Goal: Transaction & Acquisition: Subscribe to service/newsletter

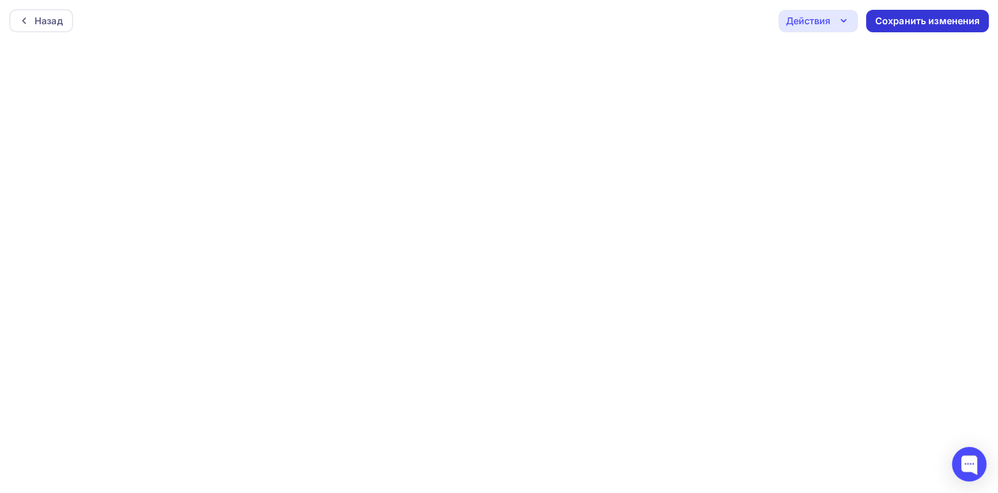
click at [939, 22] on div "Сохранить изменения" at bounding box center [928, 20] width 105 height 13
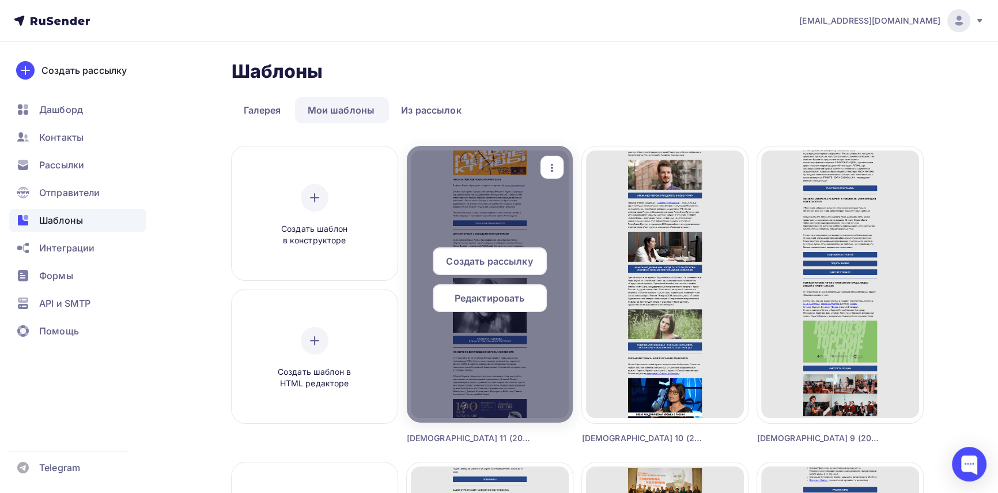
click at [508, 300] on span "Редактировать" at bounding box center [490, 298] width 70 height 14
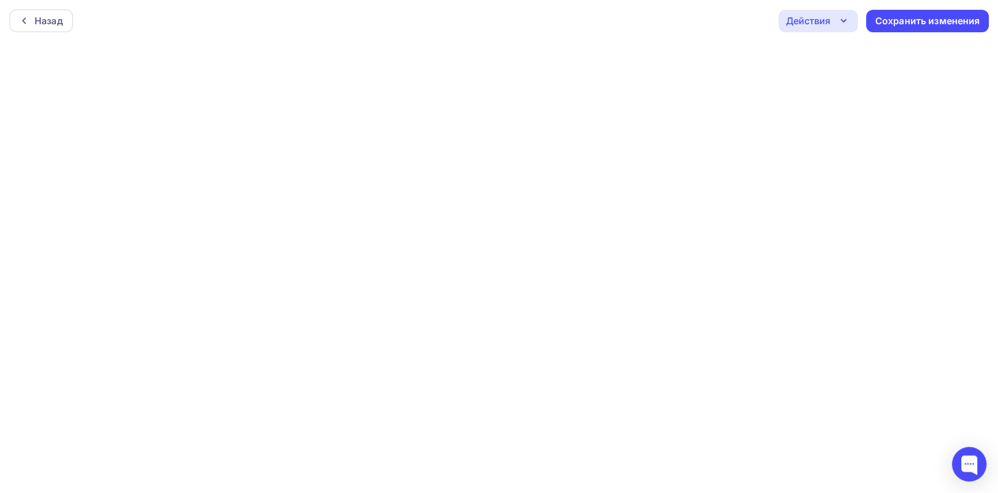
scroll to position [3, 0]
click at [951, 19] on div "Сохранить изменения" at bounding box center [928, 18] width 105 height 13
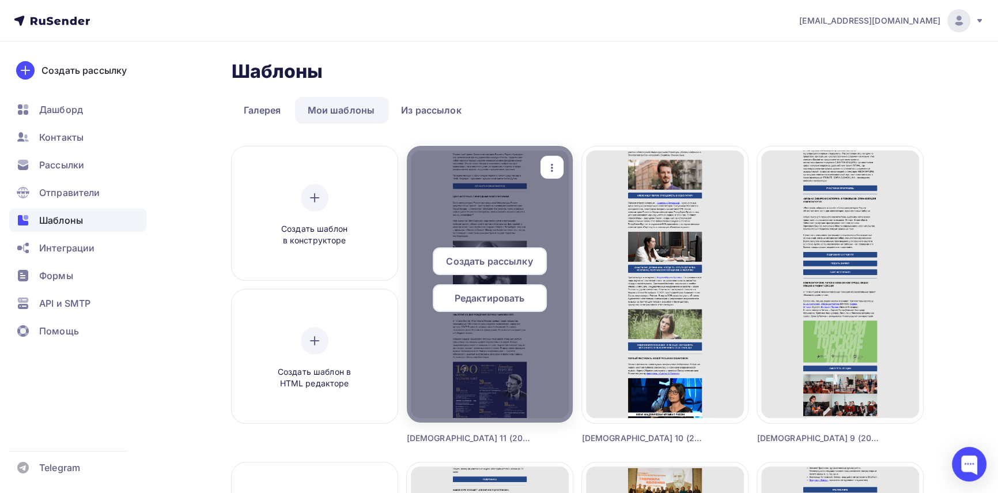
click at [512, 259] on span "Создать рассылку" at bounding box center [489, 261] width 86 height 14
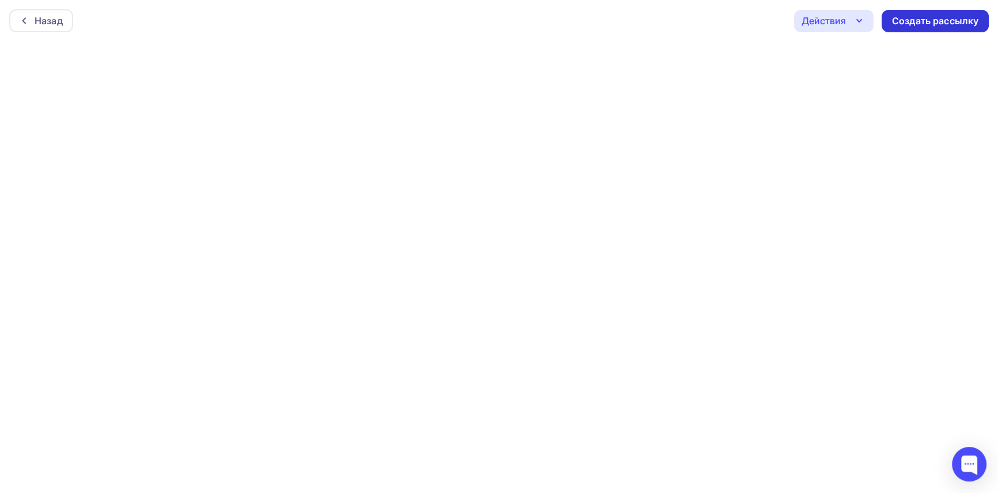
click at [920, 22] on div "Создать рассылку" at bounding box center [935, 20] width 86 height 13
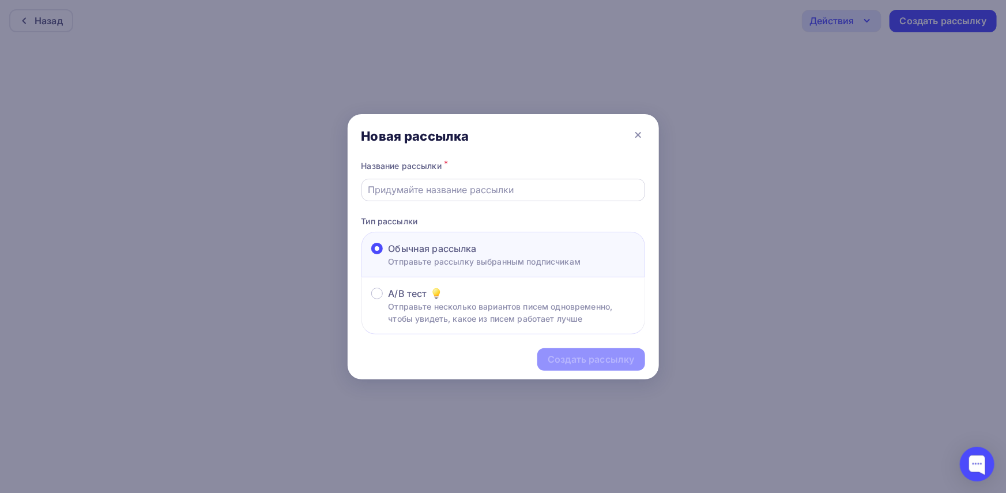
click at [459, 189] on input "text" at bounding box center [503, 190] width 270 height 14
click at [452, 187] on input "Дайджест 11 (2024)" at bounding box center [503, 190] width 270 height 14
type input "[DEMOGRAPHIC_DATA] 11 (2025)"
click at [598, 357] on div "Создать рассылку" at bounding box center [591, 359] width 86 height 13
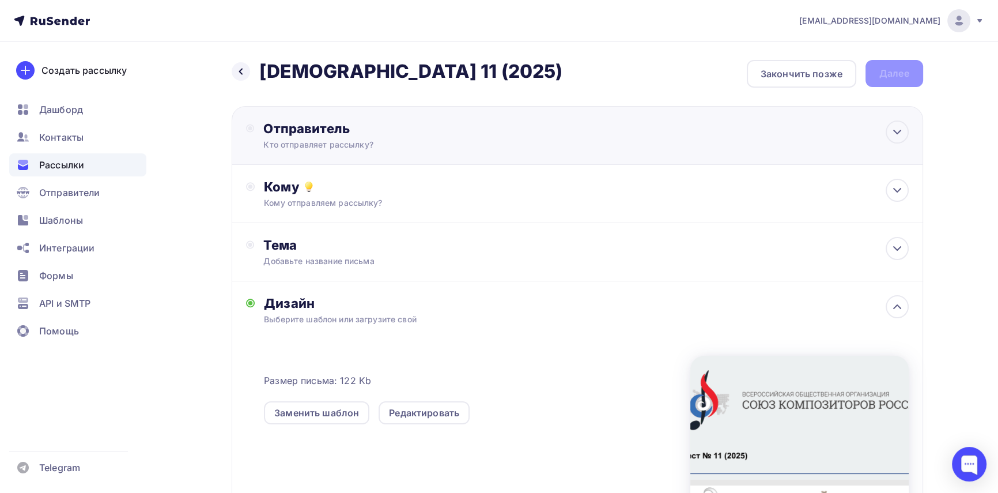
click at [346, 144] on div "Кто отправляет рассылку?" at bounding box center [375, 145] width 225 height 12
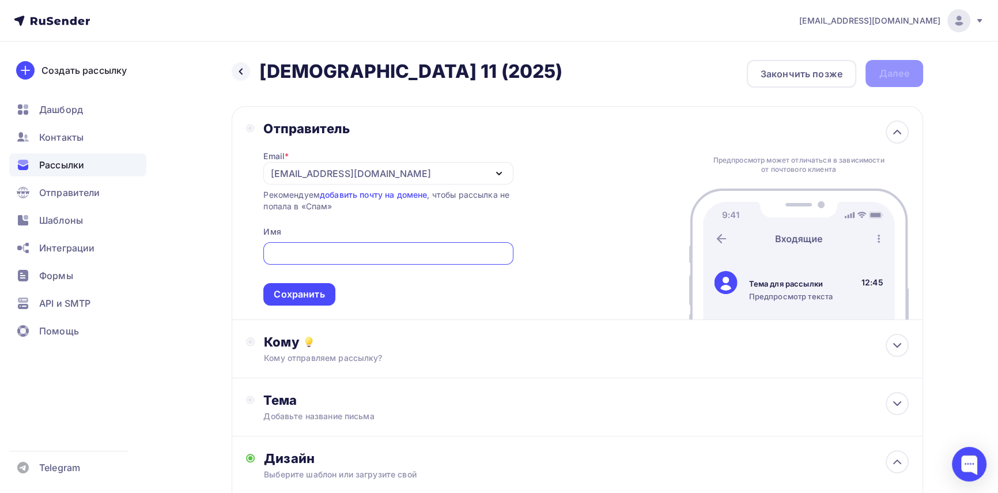
click at [498, 171] on icon "button" at bounding box center [499, 174] width 14 height 14
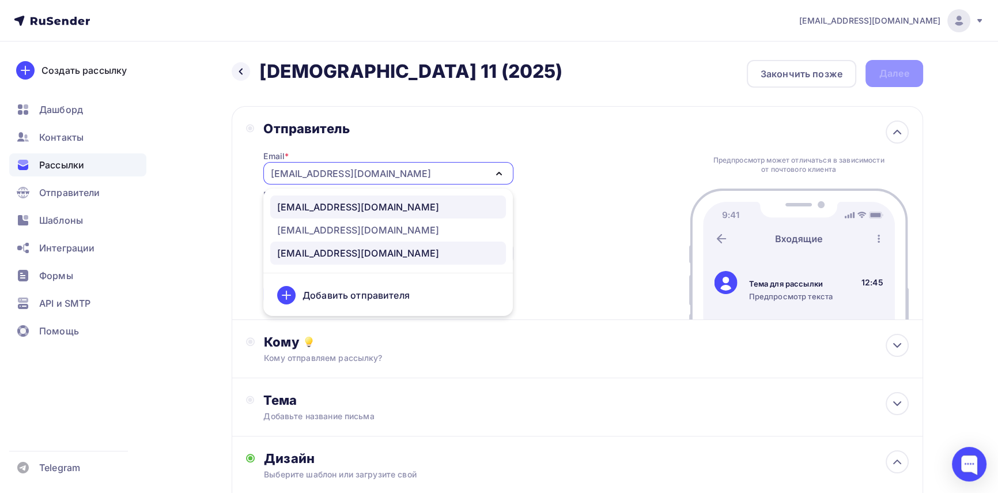
click at [364, 208] on div "uc@unioncomposers.ru" at bounding box center [358, 207] width 162 height 14
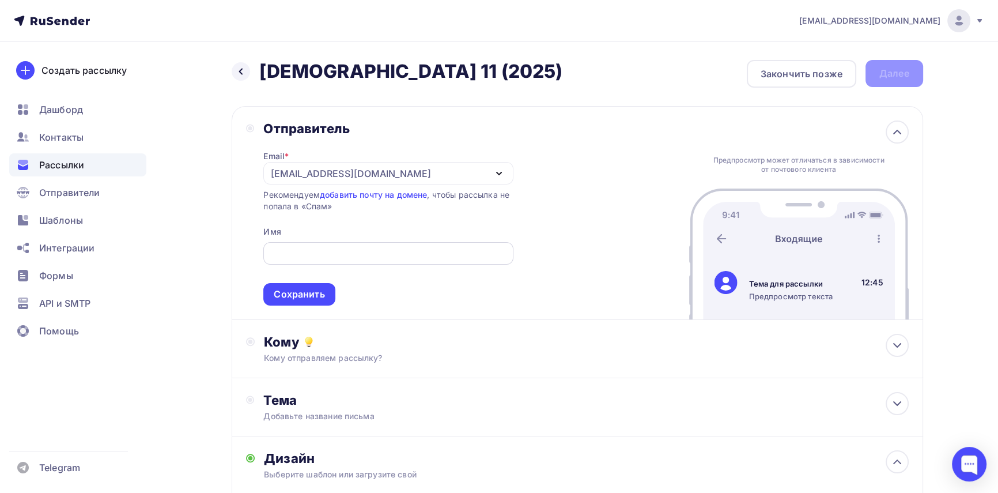
click at [325, 255] on input "text" at bounding box center [388, 254] width 236 height 14
type input "с"
click at [293, 252] on input "Союзкомпозитров России" at bounding box center [388, 254] width 236 height 14
click at [342, 251] on input "Союз композитров России" at bounding box center [388, 254] width 236 height 14
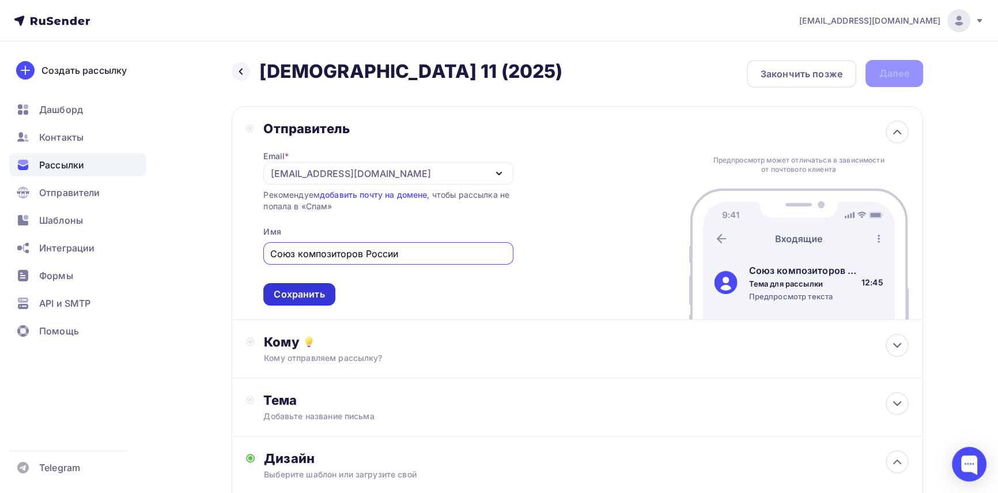
type input "Союз композиторов России"
click at [314, 288] on div "Сохранить" at bounding box center [299, 294] width 51 height 13
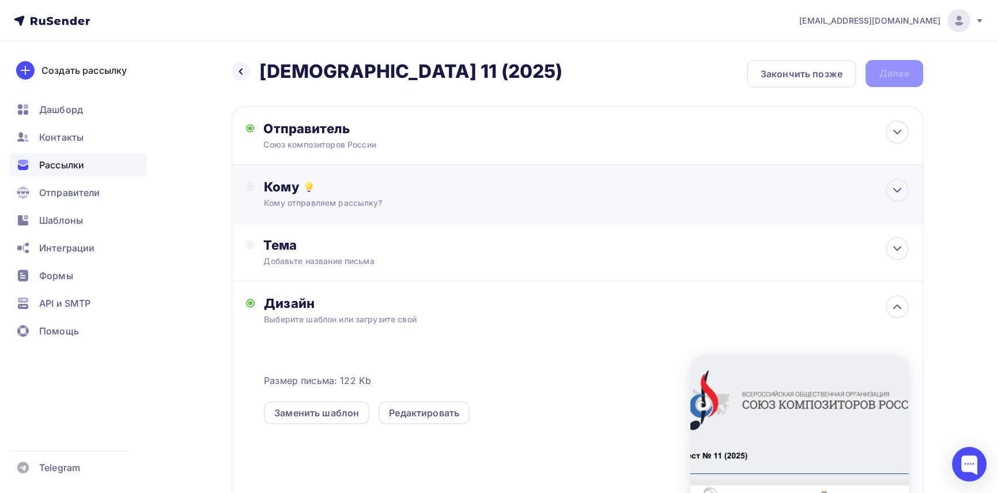
click at [365, 203] on div "Кому отправляем рассылку?" at bounding box center [554, 203] width 581 height 12
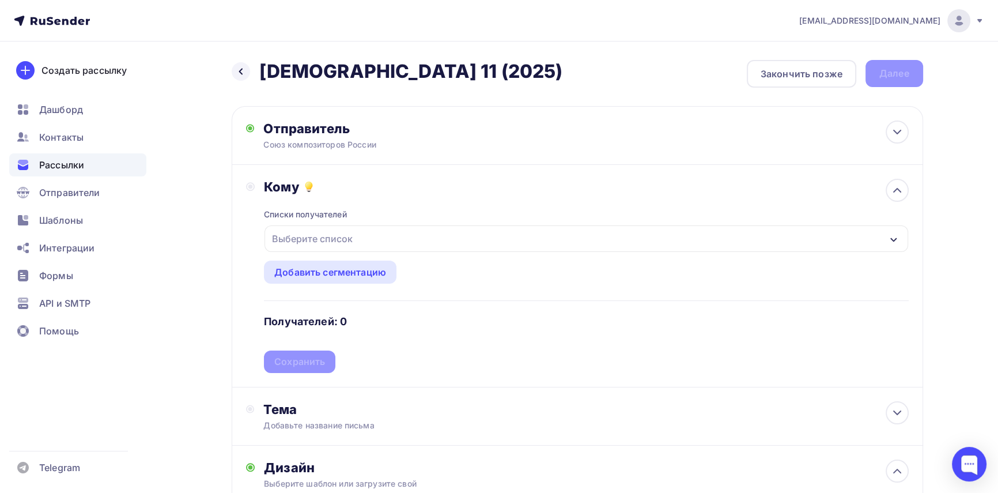
click at [345, 242] on div "Выберите список" at bounding box center [312, 238] width 90 height 21
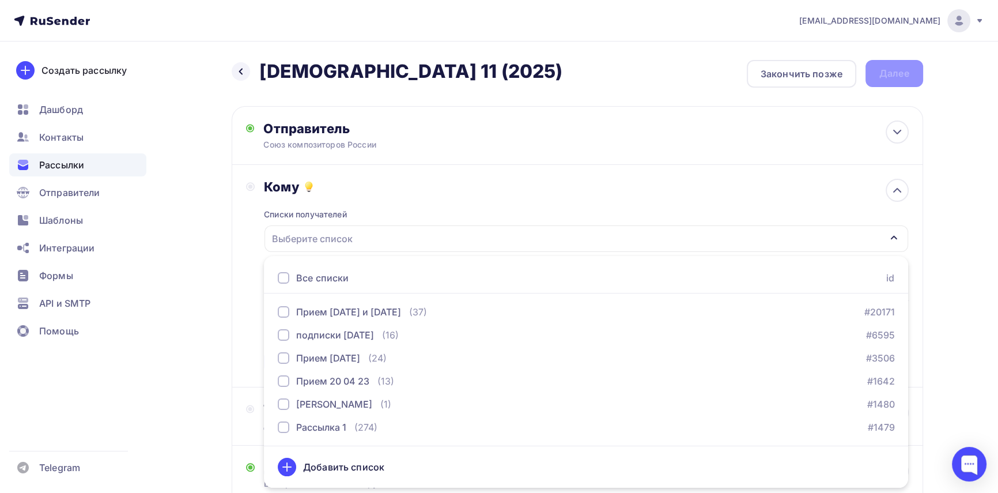
click at [361, 236] on div "Выберите список" at bounding box center [586, 238] width 643 height 27
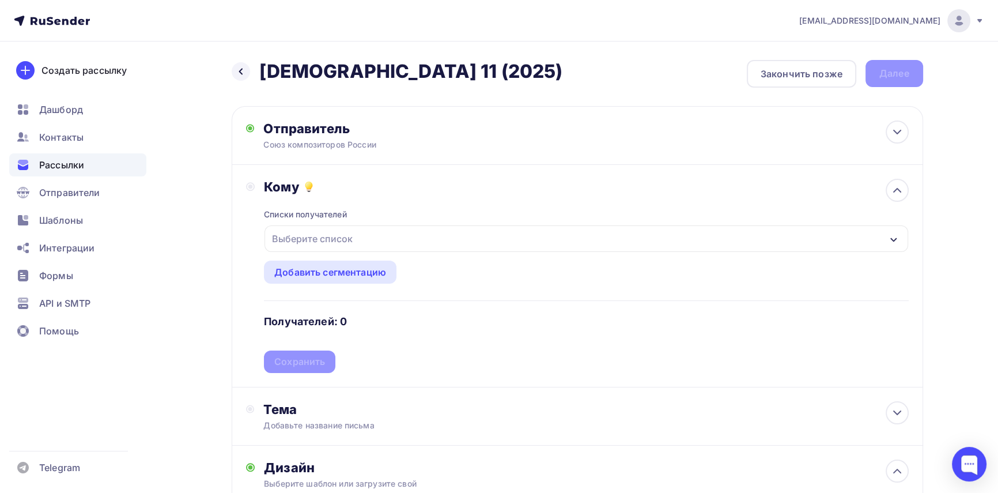
click at [361, 236] on div "Выберите список" at bounding box center [586, 238] width 643 height 27
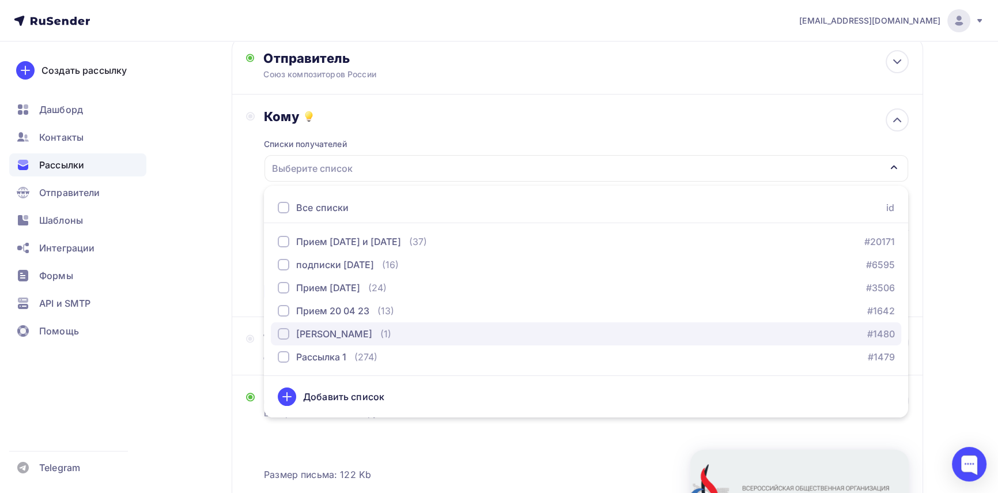
scroll to position [52, 0]
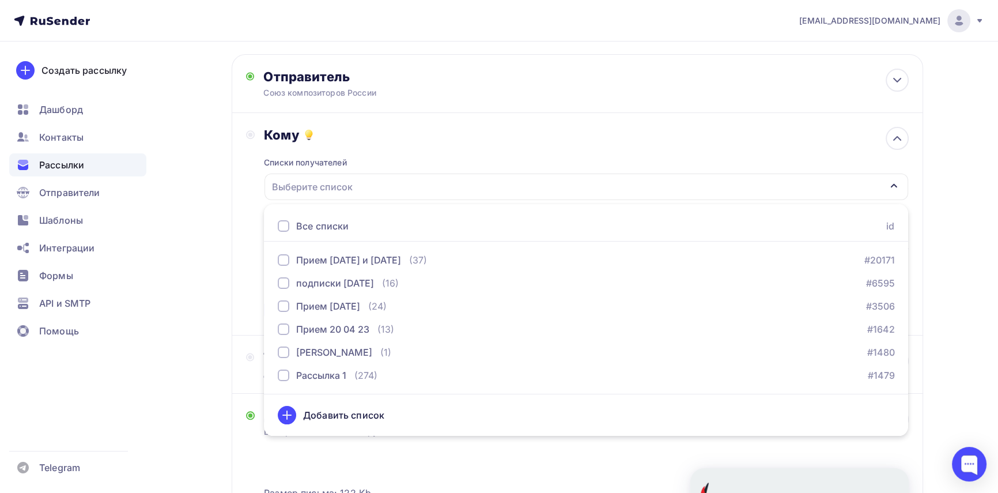
click at [390, 161] on div "Списки получателей Выберите список Все списки id Прием 20.11.2024 и 17.04.2025 …" at bounding box center [586, 232] width 645 height 178
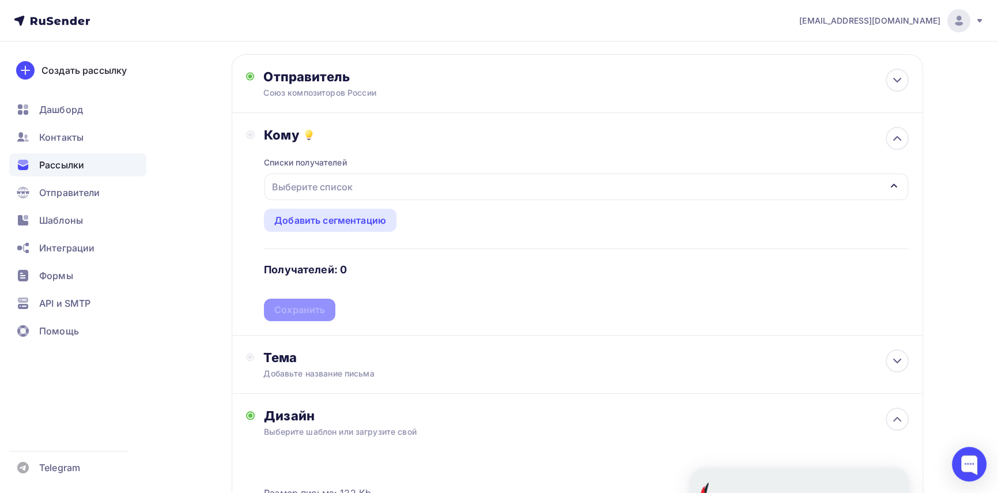
click at [364, 136] on div "Кому" at bounding box center [586, 135] width 645 height 16
click at [446, 184] on div "Выберите список" at bounding box center [586, 187] width 643 height 27
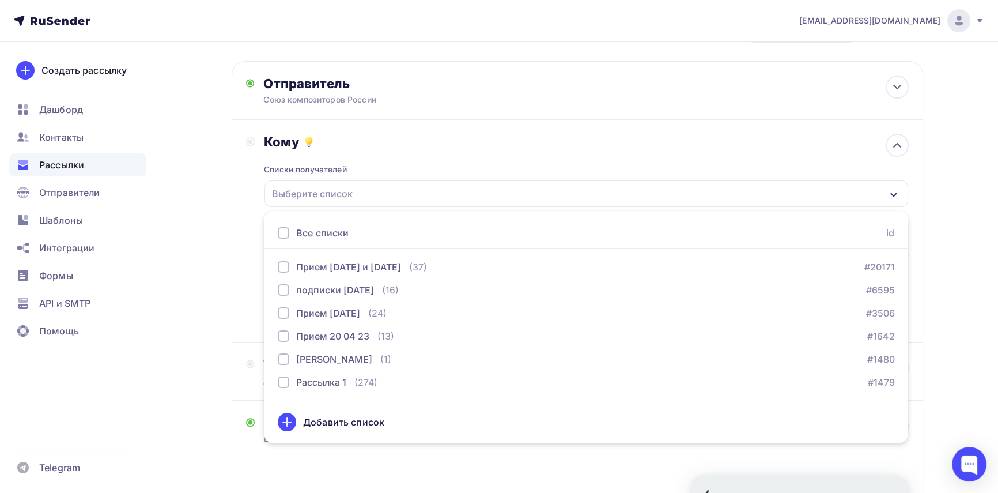
scroll to position [0, 0]
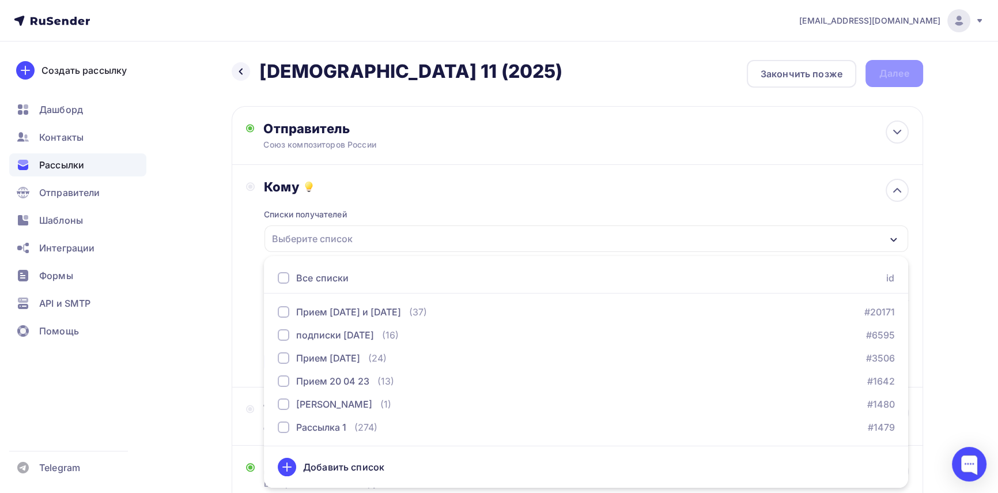
click at [340, 236] on div "Выберите список" at bounding box center [312, 238] width 90 height 21
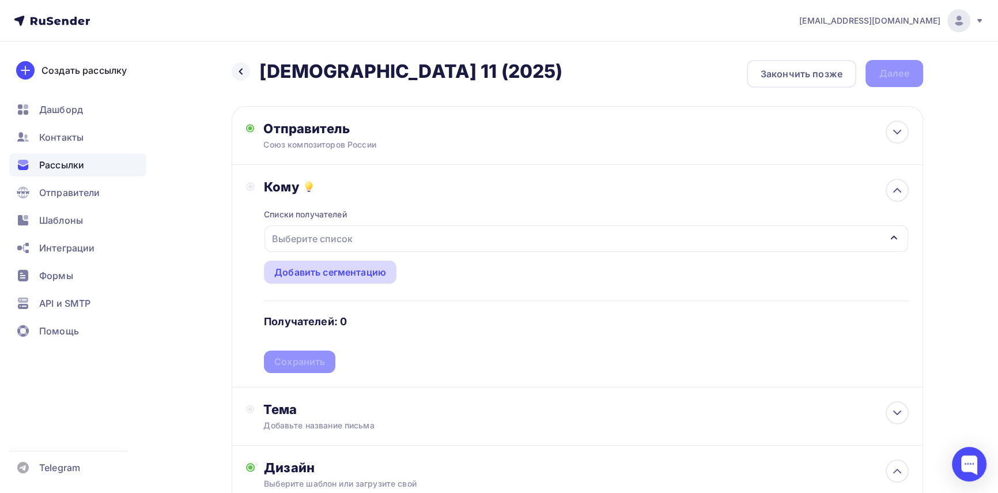
click at [372, 272] on div "Добавить сегментацию" at bounding box center [330, 272] width 112 height 14
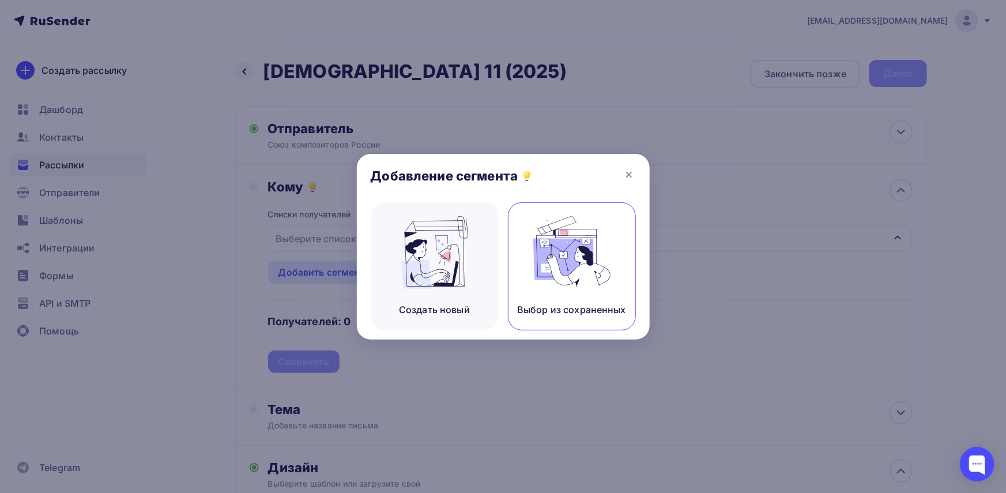
click at [586, 250] on img at bounding box center [571, 252] width 77 height 73
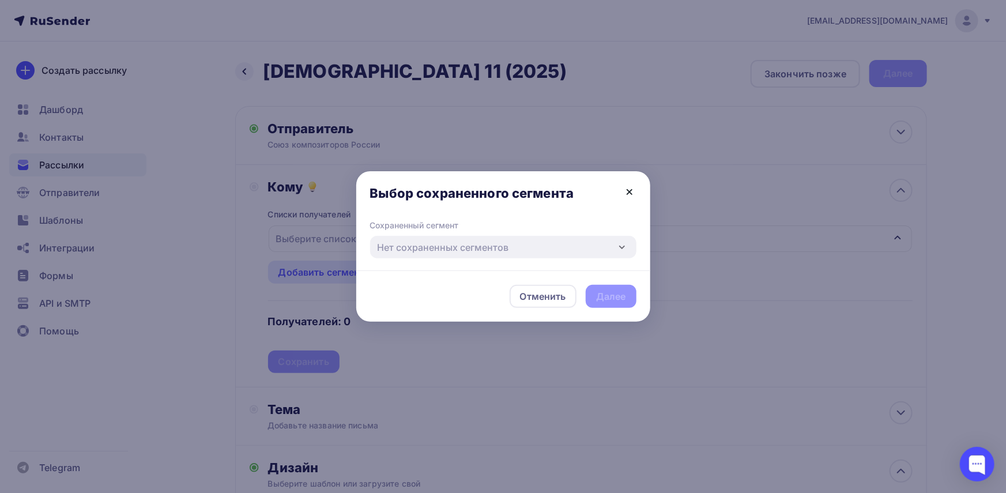
click at [628, 190] on icon at bounding box center [629, 192] width 5 height 5
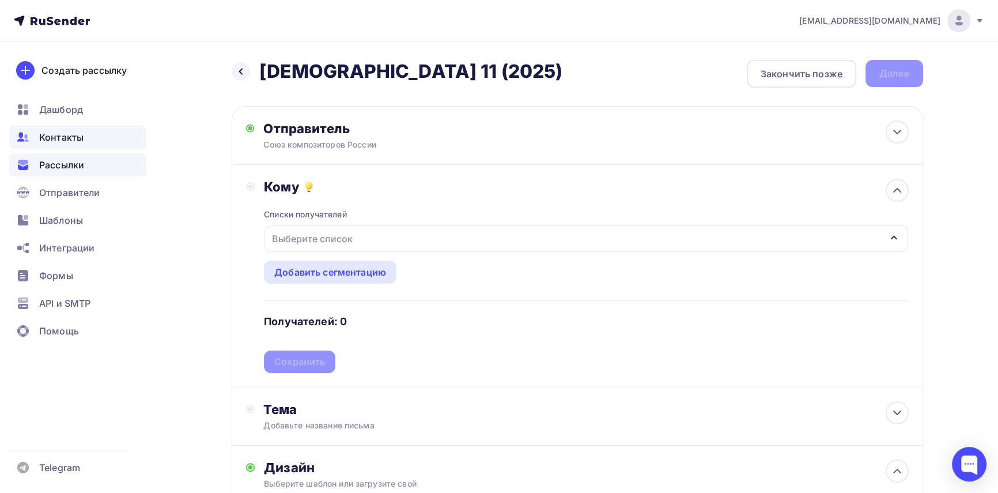
click at [62, 135] on span "Контакты" at bounding box center [61, 137] width 44 height 14
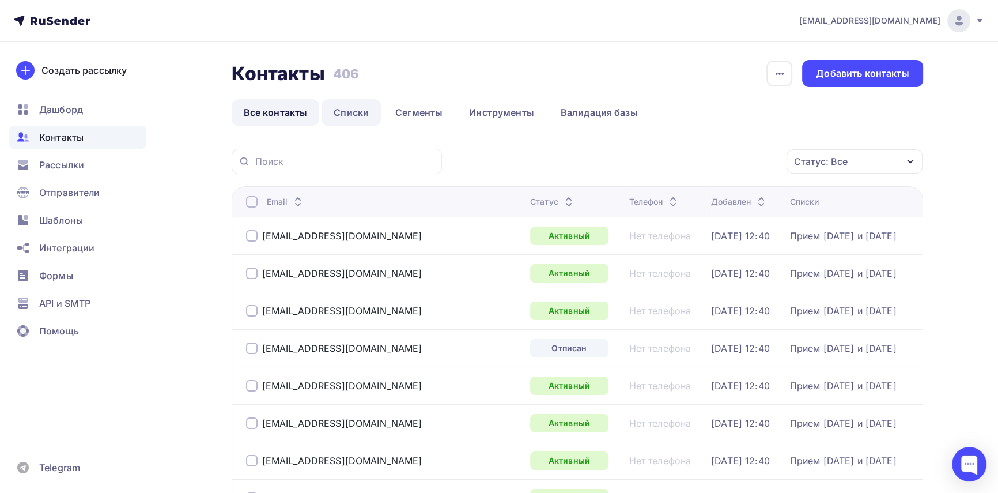
click at [356, 108] on link "Списки" at bounding box center [351, 112] width 59 height 27
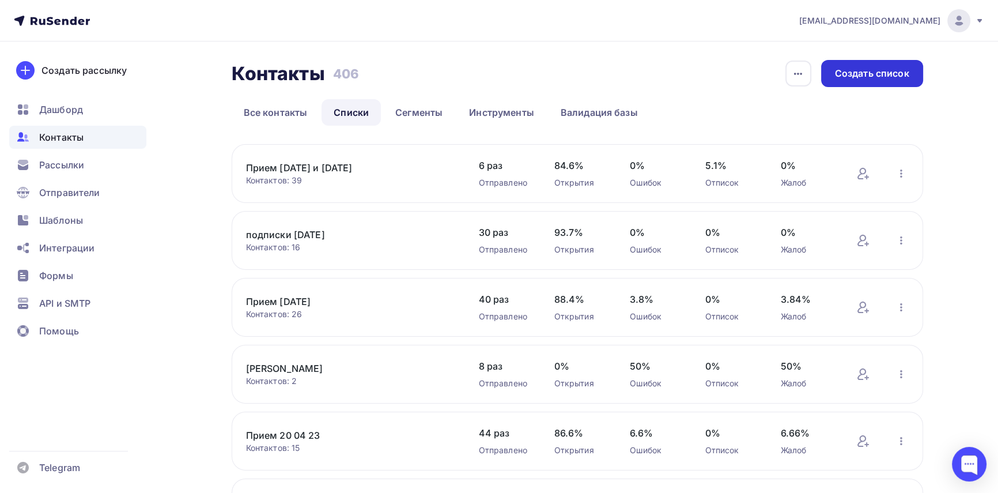
click at [888, 74] on div "Создать список" at bounding box center [872, 73] width 74 height 13
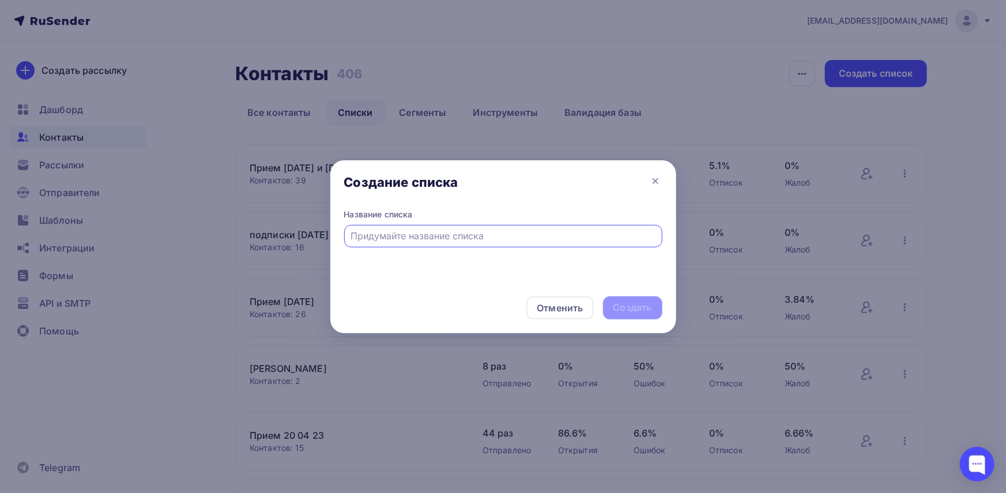
type input "z"
type input "я"
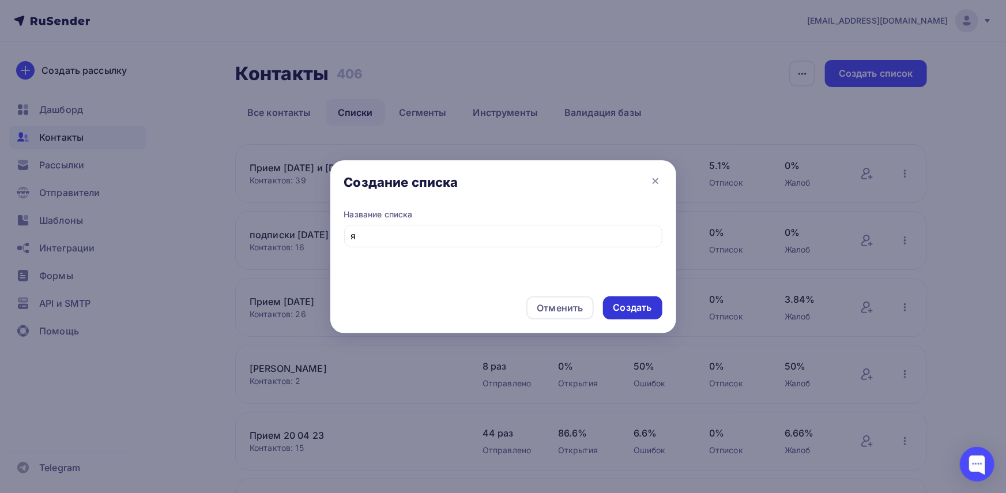
click at [642, 306] on div "Создать" at bounding box center [632, 307] width 39 height 13
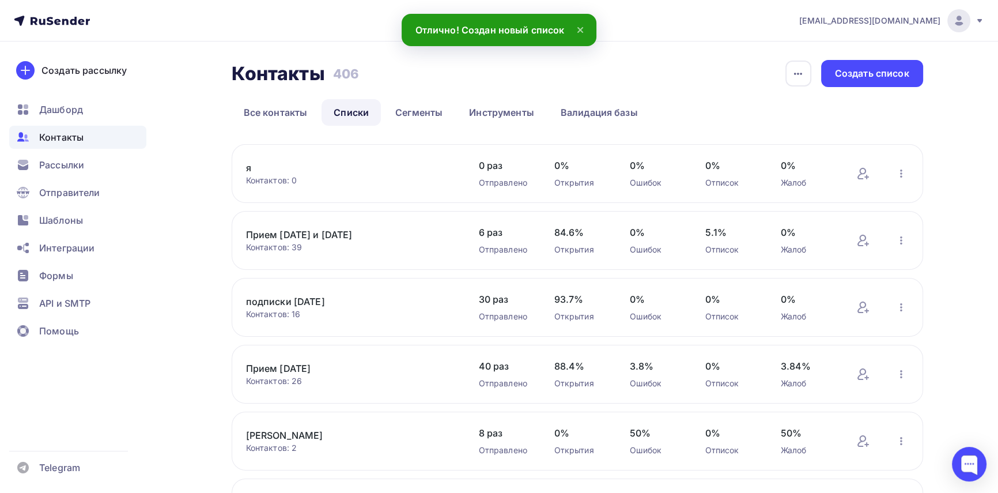
click at [257, 175] on div "Контактов: 0" at bounding box center [351, 181] width 210 height 12
click at [248, 165] on link "я" at bounding box center [344, 168] width 196 height 14
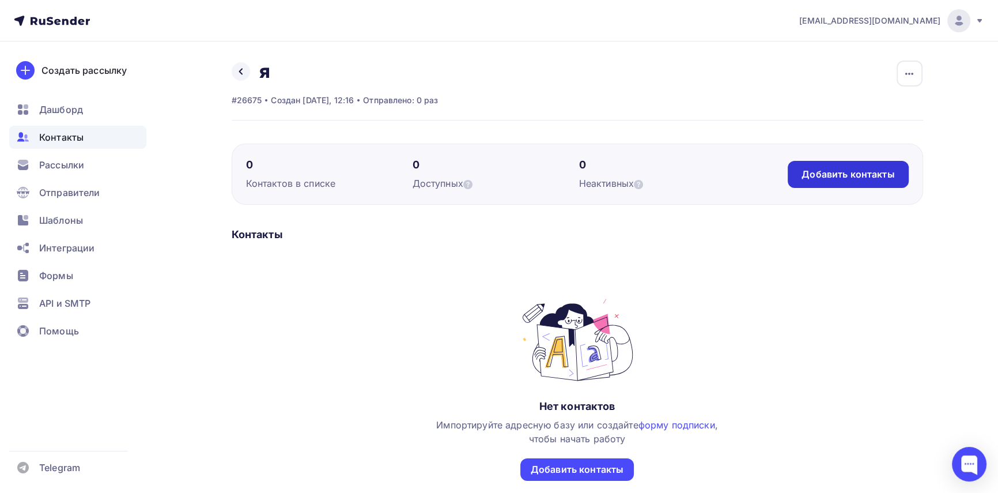
click at [805, 176] on div "Добавить контакты" at bounding box center [848, 174] width 93 height 13
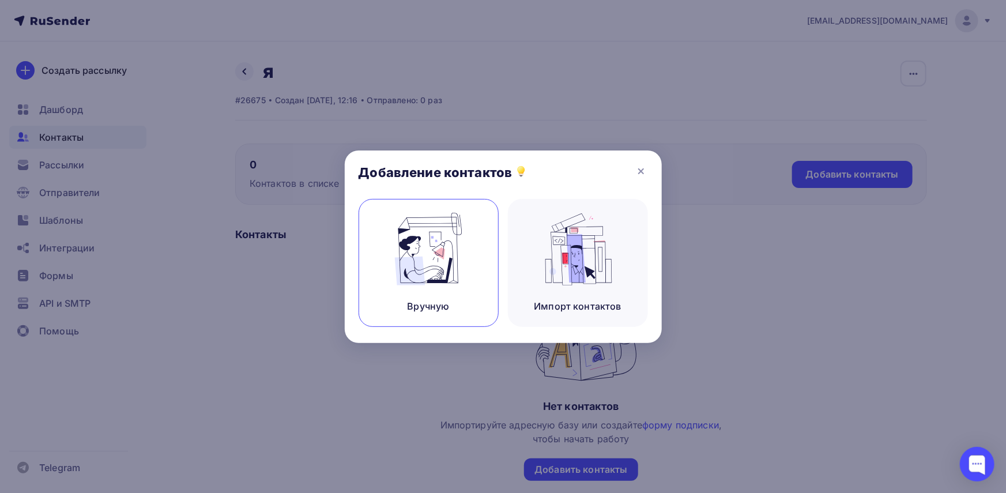
click at [429, 235] on img at bounding box center [428, 249] width 77 height 73
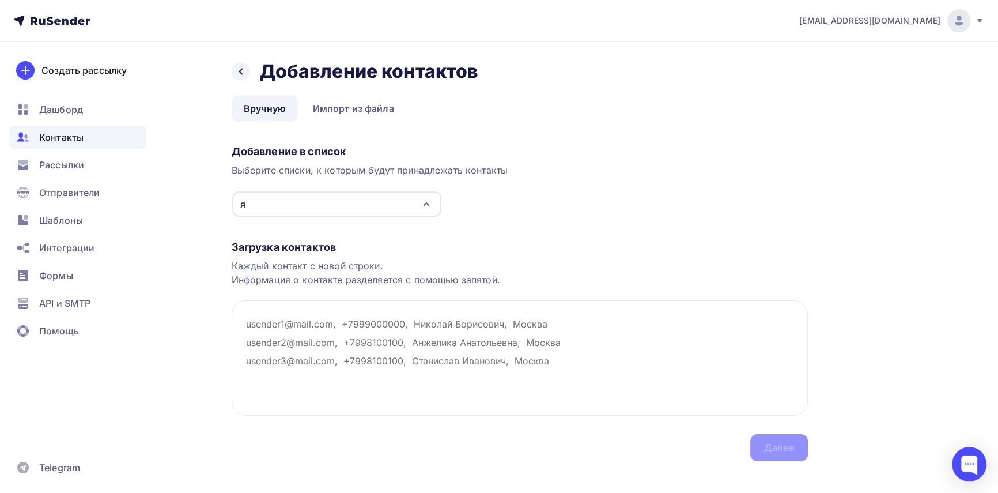
click at [424, 203] on icon "button" at bounding box center [427, 204] width 14 height 14
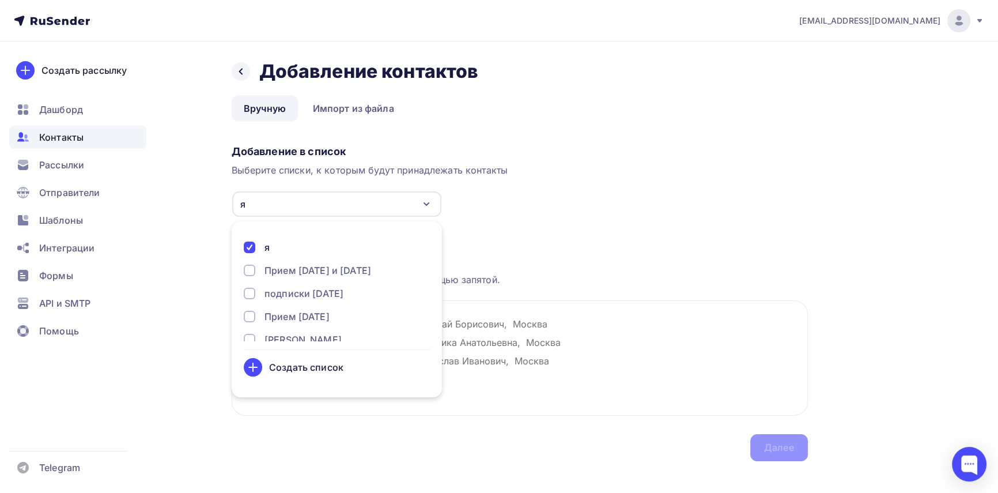
click at [424, 203] on icon "button" at bounding box center [427, 204] width 14 height 14
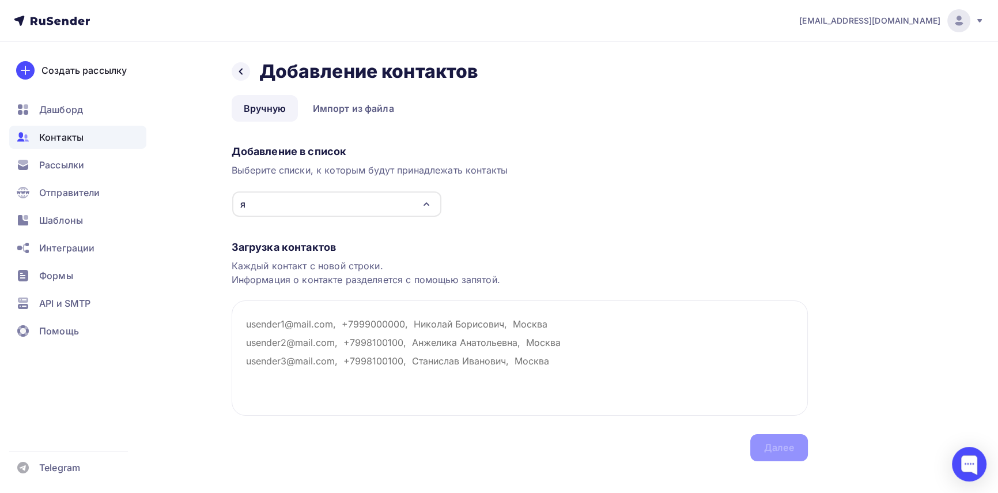
click at [424, 204] on icon "button" at bounding box center [426, 204] width 5 height 2
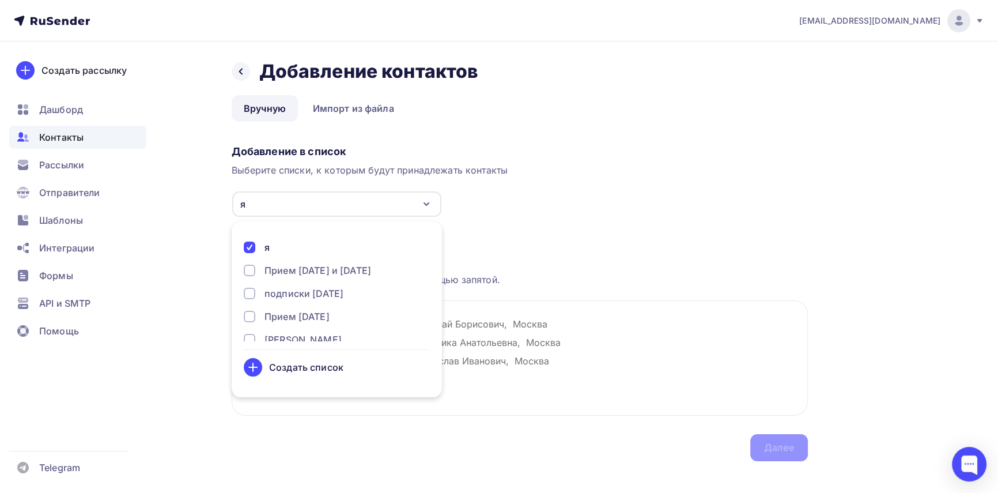
click at [424, 204] on icon "button" at bounding box center [427, 204] width 14 height 14
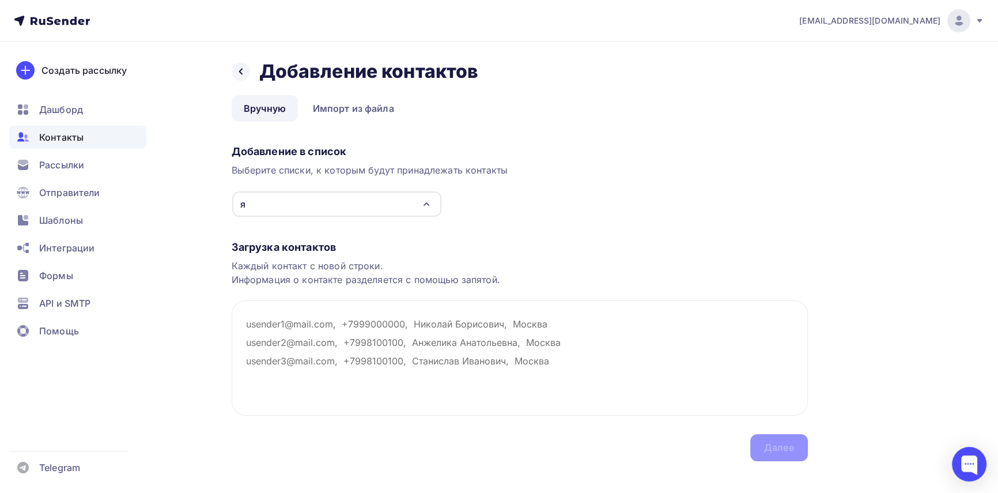
click at [287, 282] on div "Каждый контакт с новой строки. Информация о контакте разделяется с помощью запя…" at bounding box center [520, 273] width 576 height 28
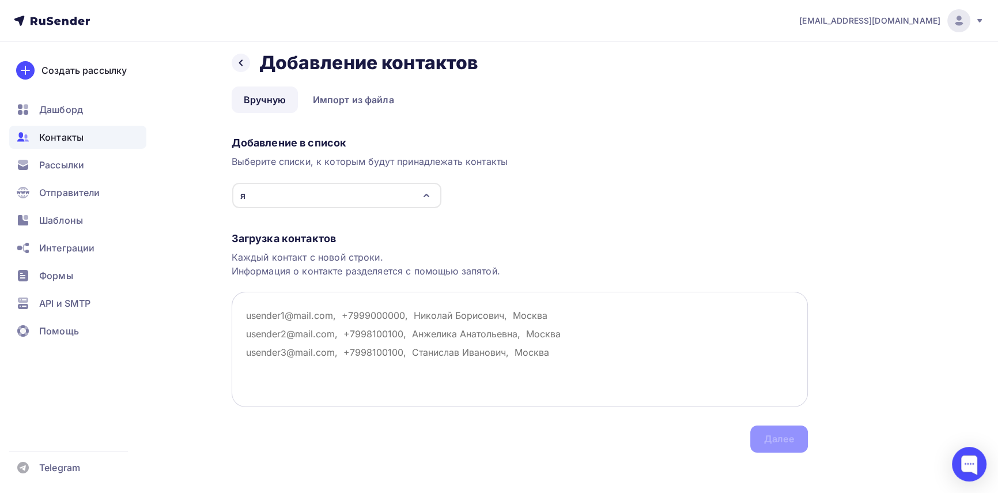
scroll to position [14, 0]
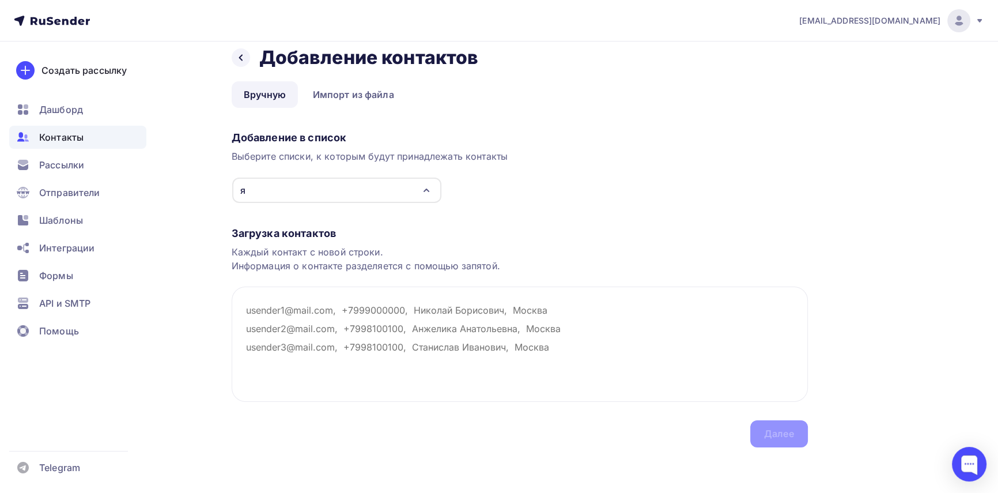
click at [488, 270] on div "Каждый контакт с новой строки. Информация о контакте разделяется с помощью запя…" at bounding box center [520, 259] width 576 height 28
click at [475, 306] on textarea at bounding box center [520, 344] width 576 height 115
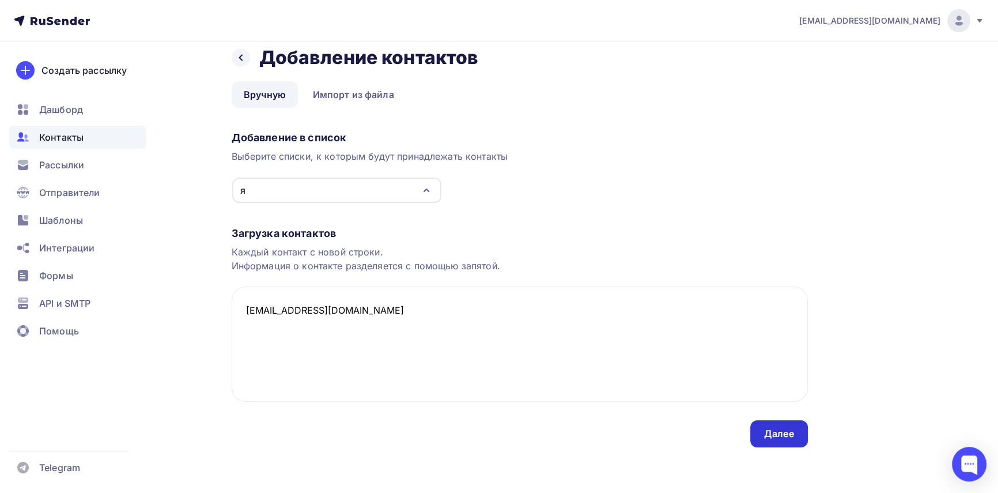
type textarea "cronax@yandex.ru"
click at [782, 433] on div "Далее" at bounding box center [779, 433] width 30 height 13
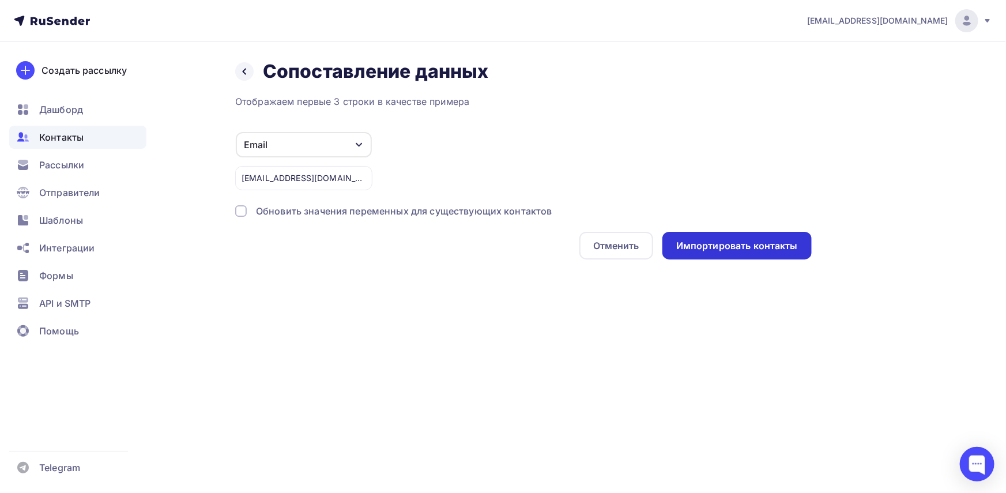
click at [713, 246] on div "Импортировать контакты" at bounding box center [737, 245] width 122 height 13
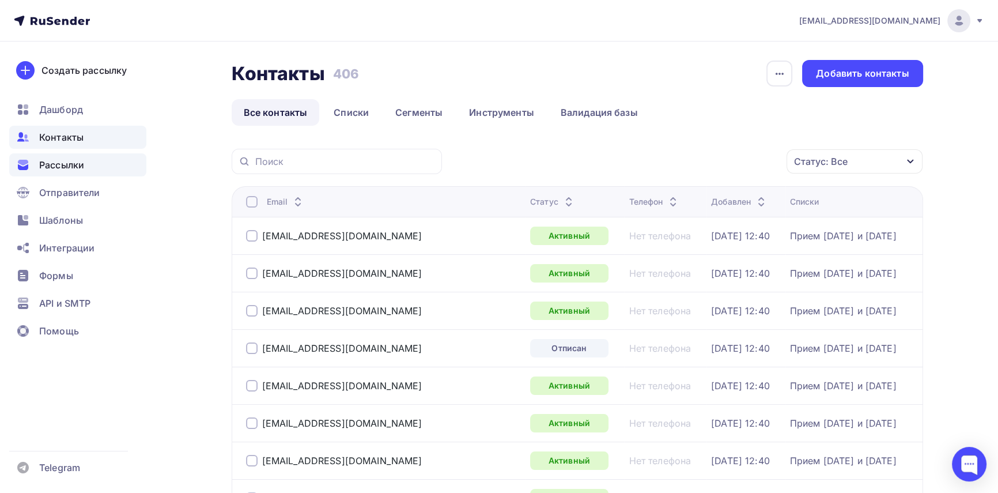
click at [70, 160] on span "Рассылки" at bounding box center [61, 165] width 45 height 14
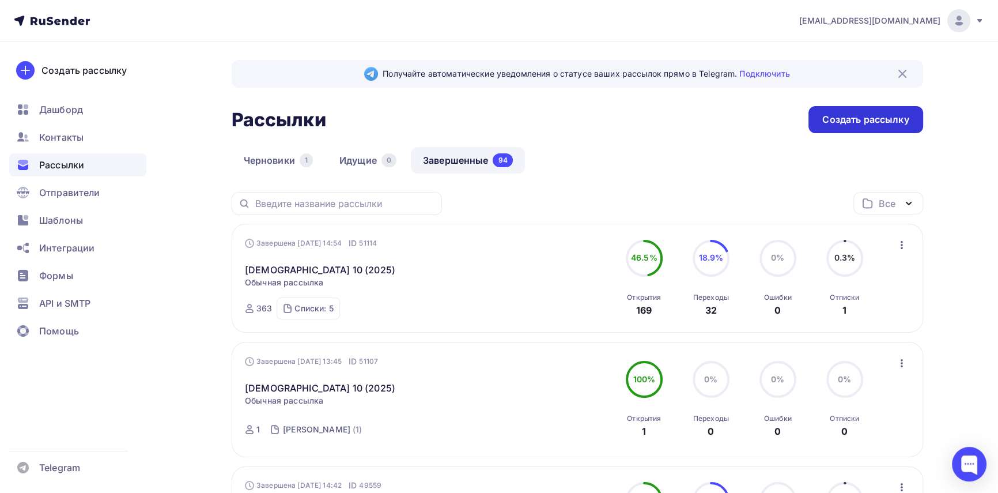
click at [843, 118] on div "Создать рассылку" at bounding box center [866, 119] width 86 height 13
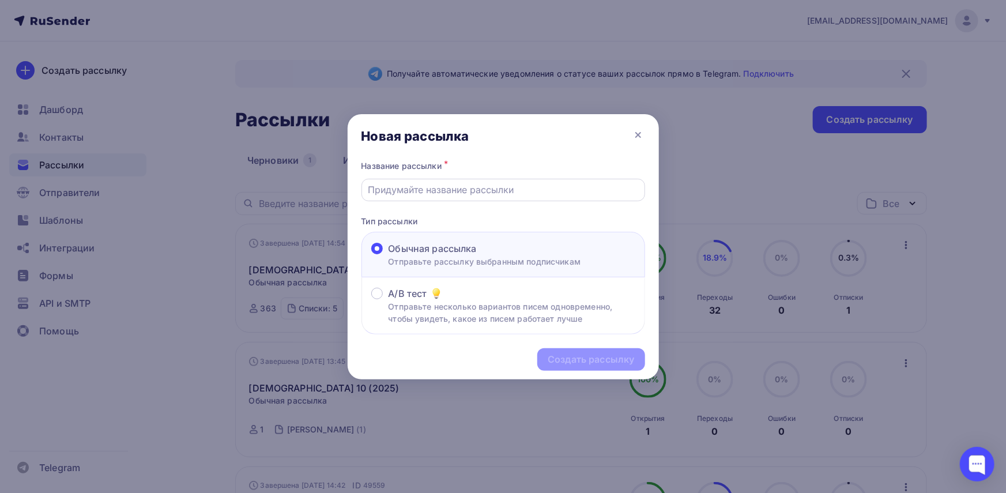
click at [462, 186] on input "text" at bounding box center [503, 190] width 270 height 14
click at [421, 187] on input "[DEMOGRAPHIC_DATA] 2 (2025)" at bounding box center [503, 190] width 270 height 14
type input "[DEMOGRAPHIC_DATA] 11 (2025)"
click at [619, 353] on div "Создать рассылку" at bounding box center [591, 359] width 86 height 13
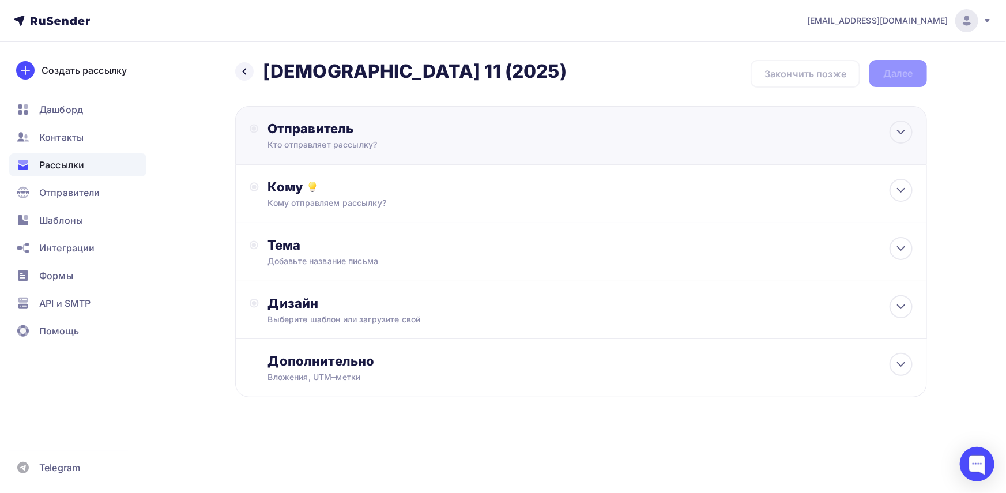
click at [349, 140] on div "Кто отправляет рассылку?" at bounding box center [379, 145] width 225 height 12
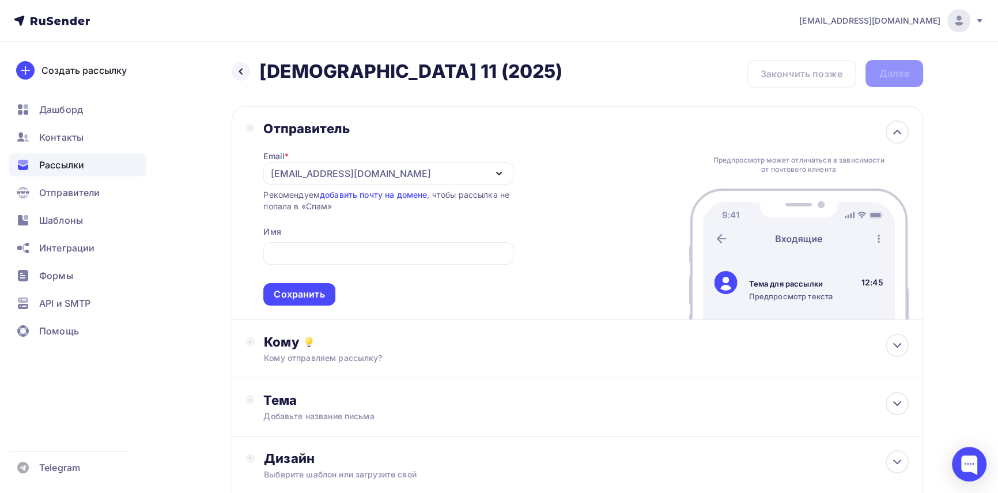
click at [560, 186] on div "Отправитель Email * np@kmpztr.ru uc@unioncomposers.ru icomposer@unioncomposers.…" at bounding box center [578, 213] width 692 height 214
click at [492, 172] on icon "button" at bounding box center [499, 174] width 14 height 14
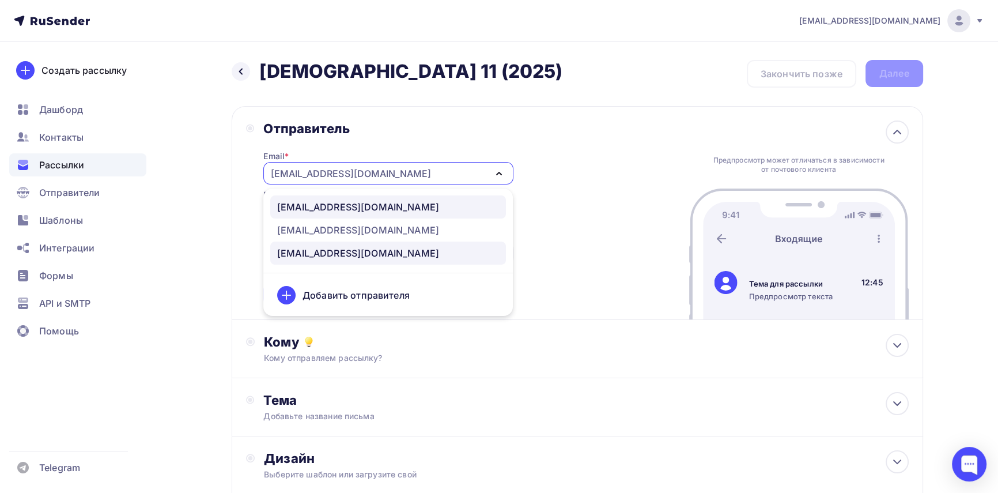
click at [352, 202] on div "uc@unioncomposers.ru" at bounding box center [358, 207] width 162 height 14
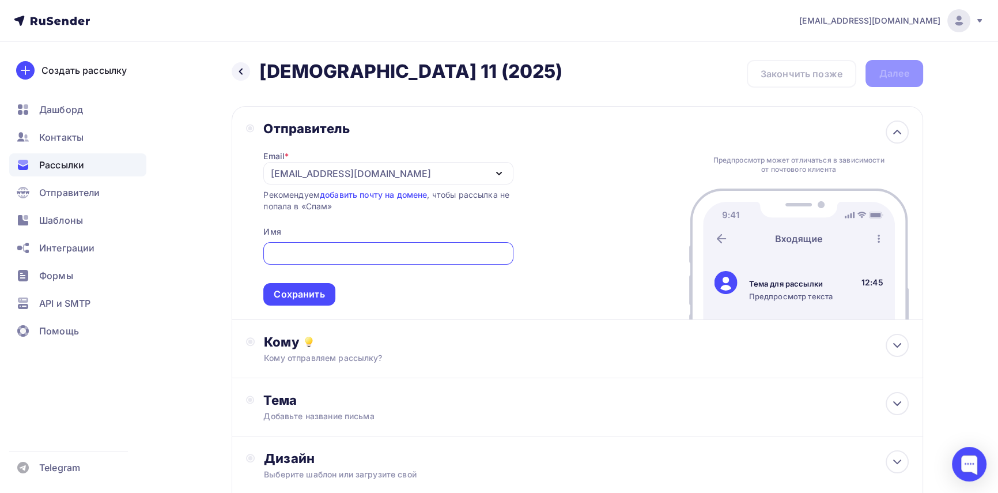
click at [303, 253] on input "text" at bounding box center [388, 254] width 236 height 14
type input "C"
type input "СКР"
click at [314, 295] on div "Сохранить" at bounding box center [299, 294] width 51 height 13
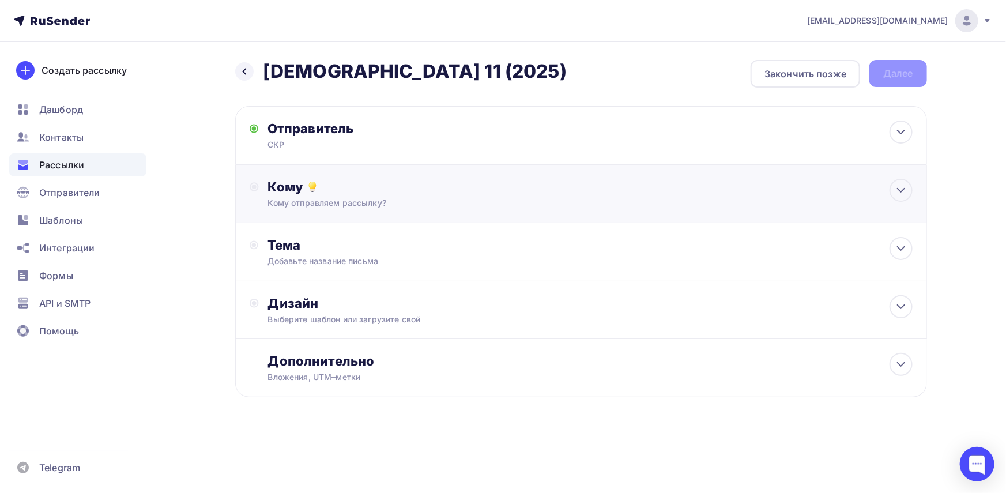
click at [328, 203] on div "Кому отправляем рассылку?" at bounding box center [558, 203] width 581 height 12
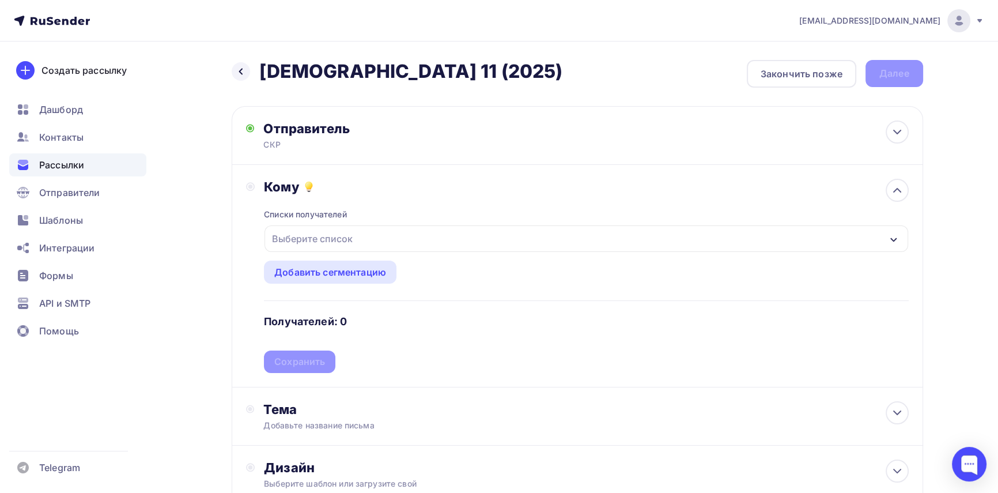
click at [329, 239] on div "Выберите список" at bounding box center [312, 238] width 90 height 21
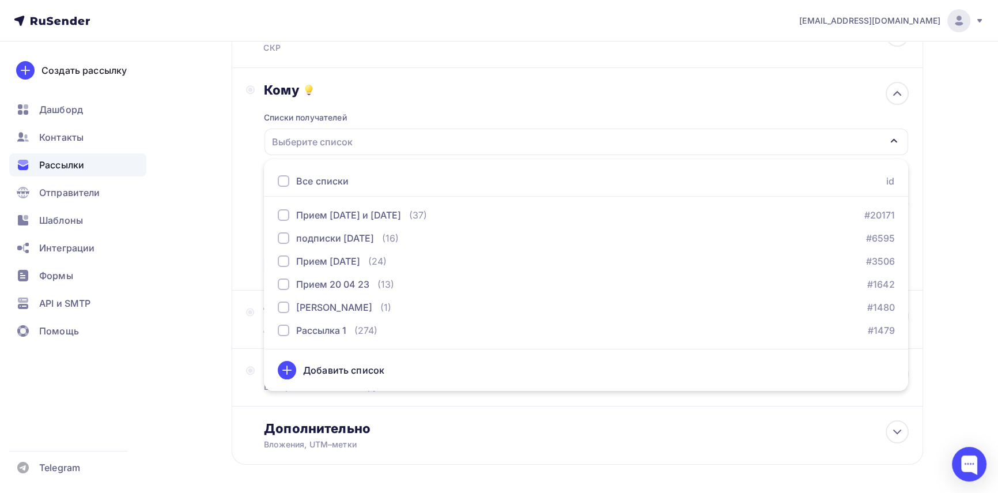
scroll to position [142, 0]
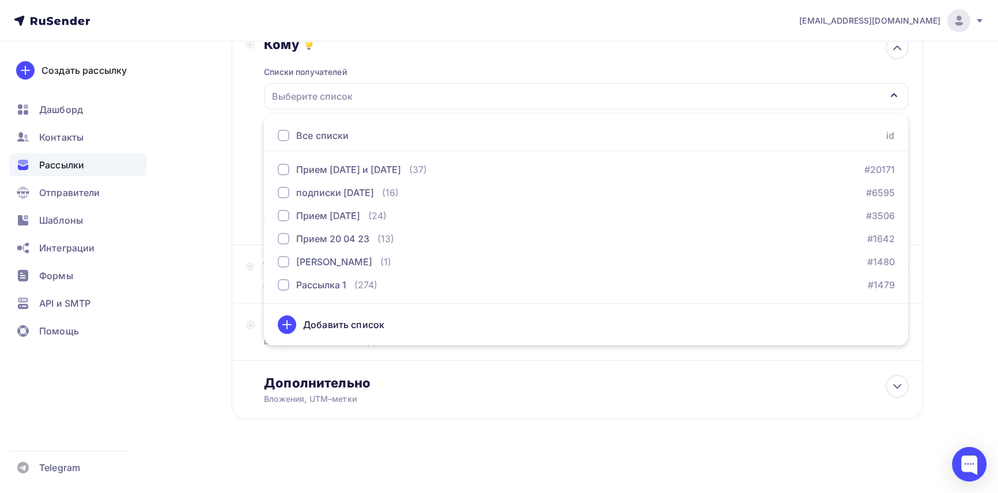
click at [227, 184] on div "Назад Дайджест 11 (2025) Дайджест 11 (2025) Закончить позже Далее Отправитель С…" at bounding box center [499, 196] width 945 height 594
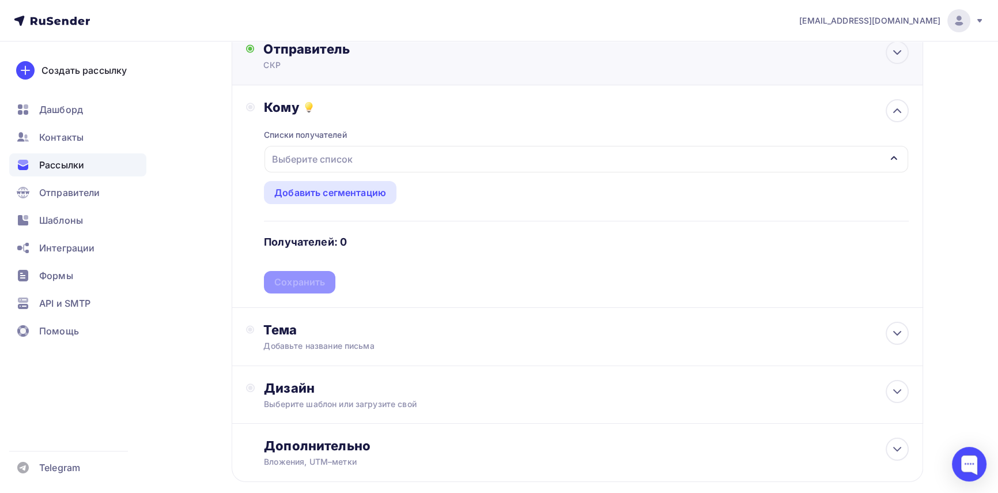
scroll to position [0, 0]
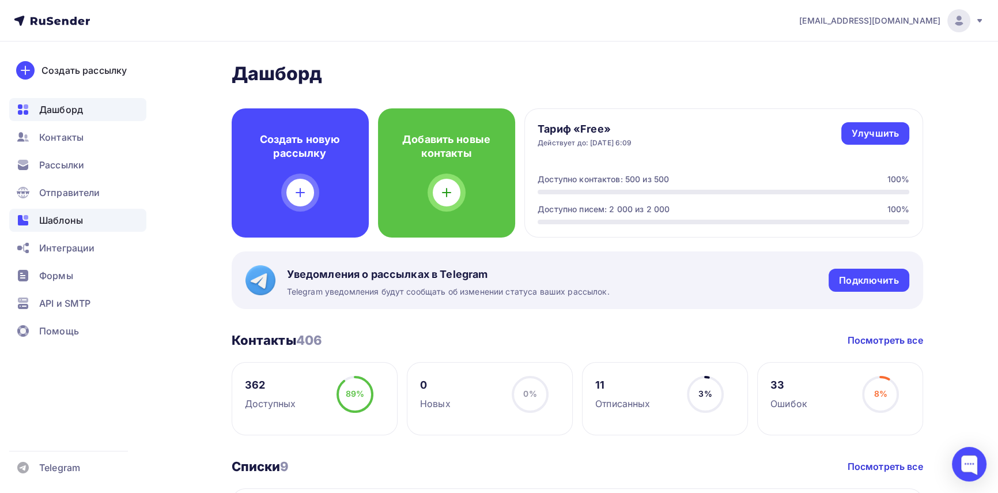
click at [54, 218] on span "Шаблоны" at bounding box center [61, 220] width 44 height 14
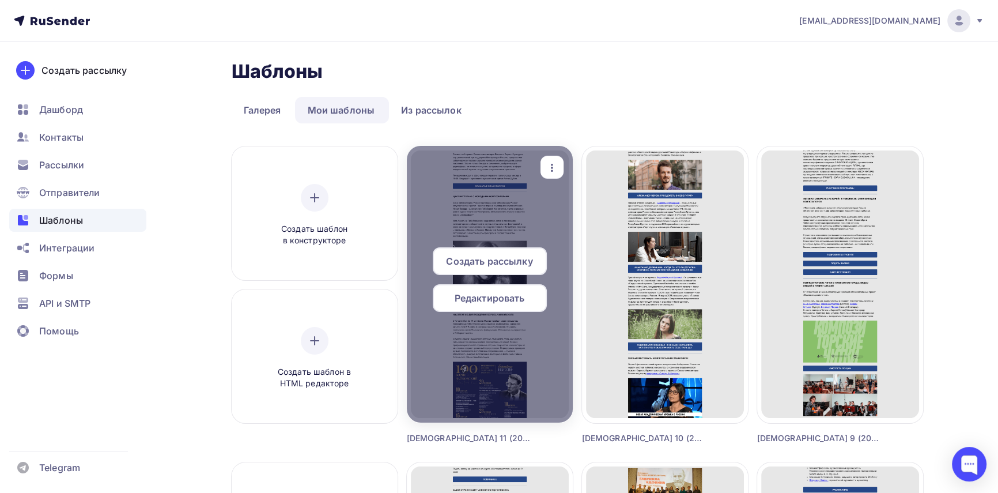
click at [544, 184] on div at bounding box center [490, 284] width 166 height 277
click at [551, 164] on icon "button" at bounding box center [552, 168] width 14 height 14
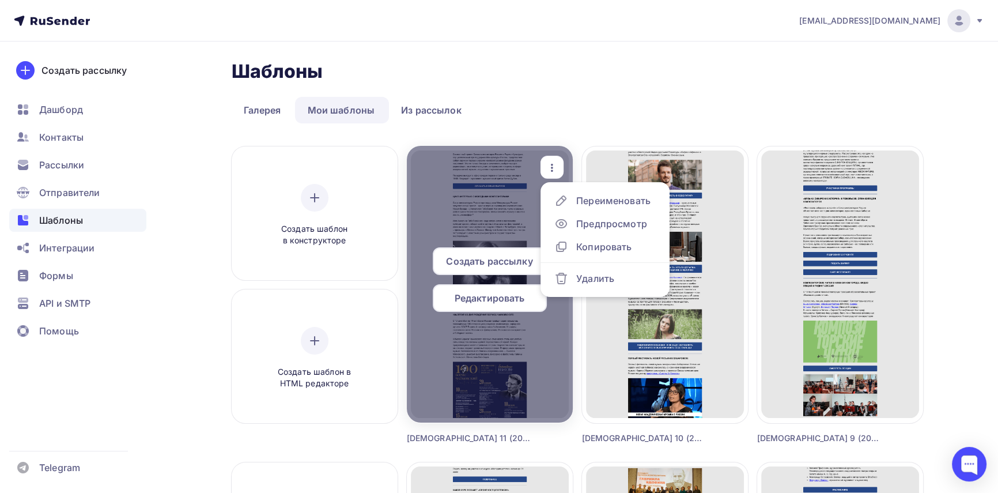
click at [492, 167] on div at bounding box center [490, 284] width 166 height 277
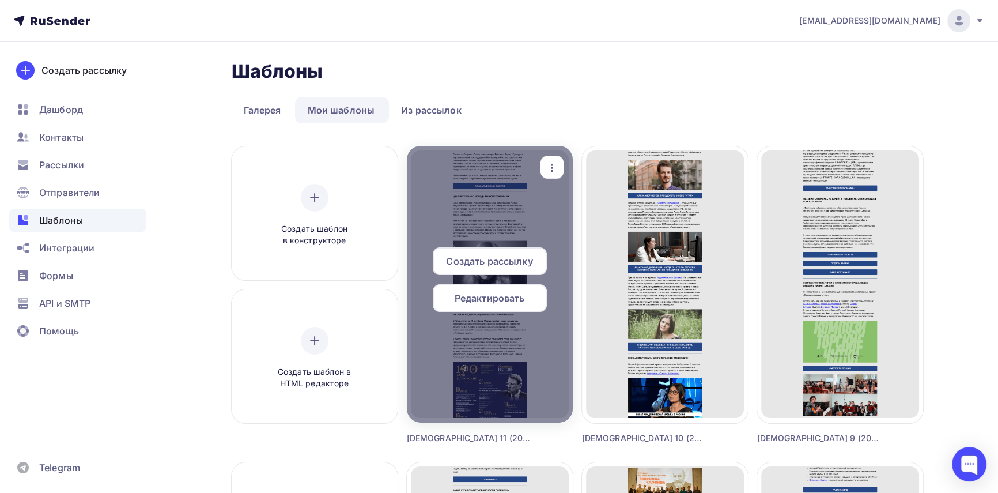
click at [499, 298] on span "Редактировать" at bounding box center [490, 298] width 70 height 14
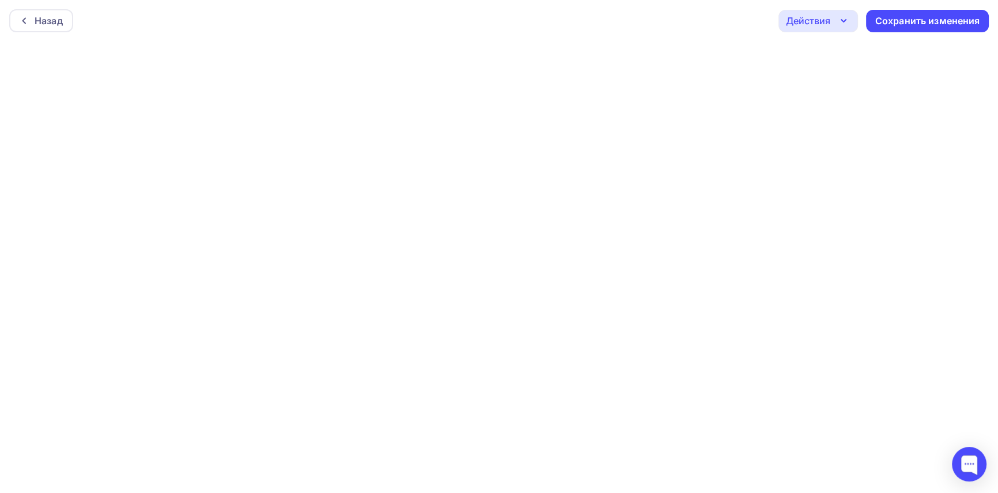
click at [844, 18] on icon "button" at bounding box center [844, 21] width 14 height 14
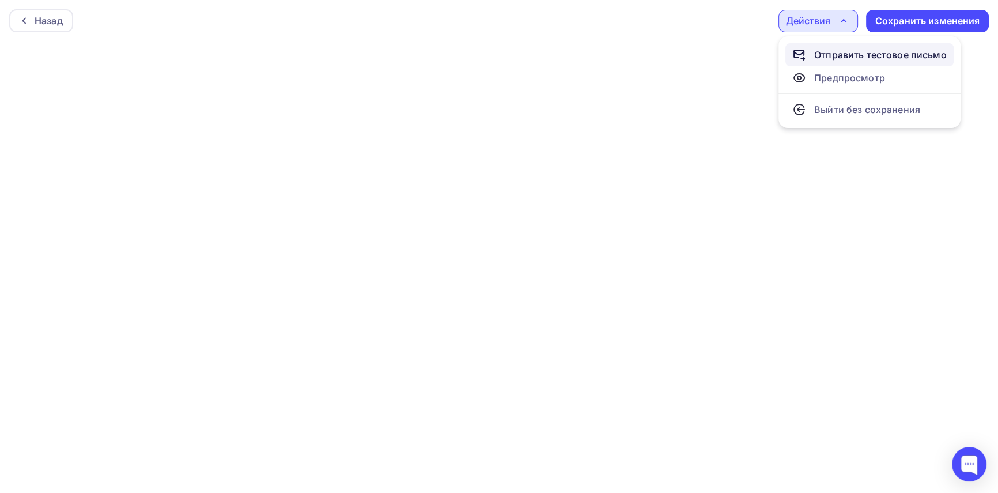
click at [840, 54] on div "Отправить тестовое письмо" at bounding box center [881, 55] width 133 height 14
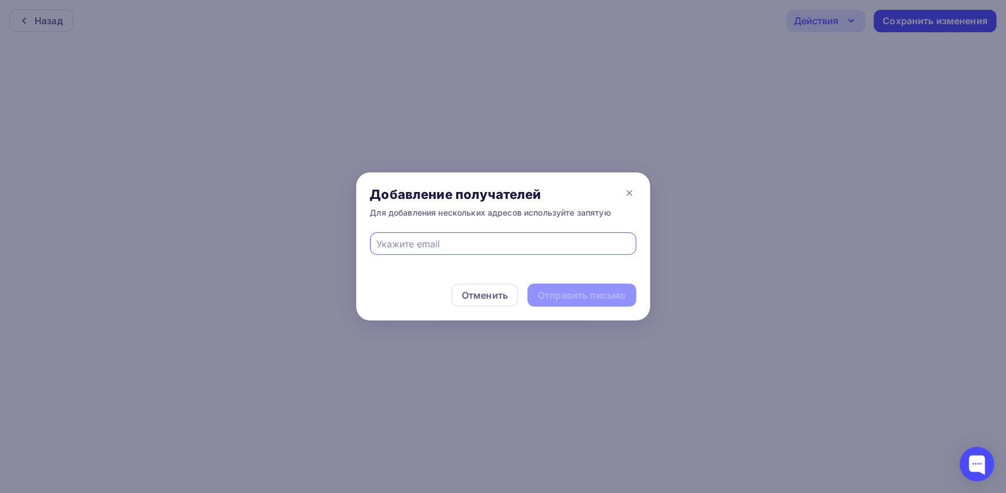
type input "cronax@yandex.ru"
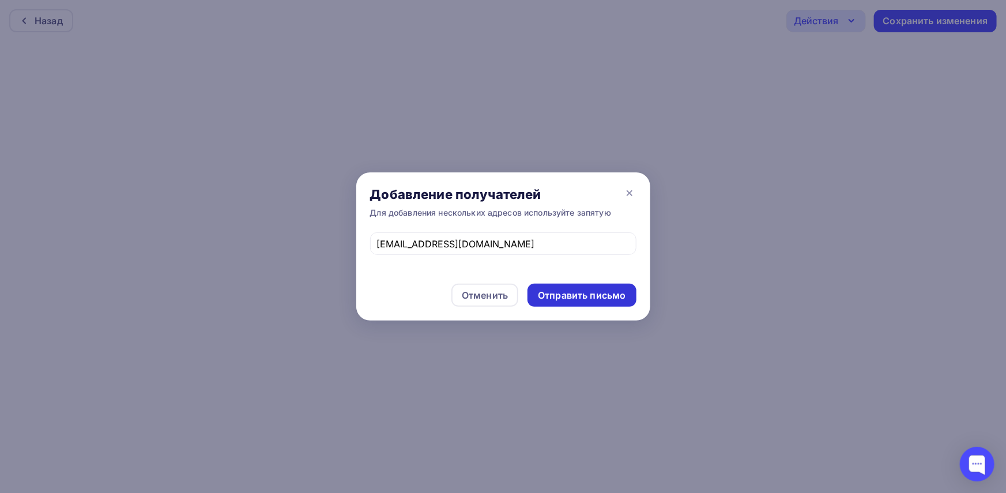
click at [568, 289] on div "Отправить письмо" at bounding box center [582, 295] width 88 height 13
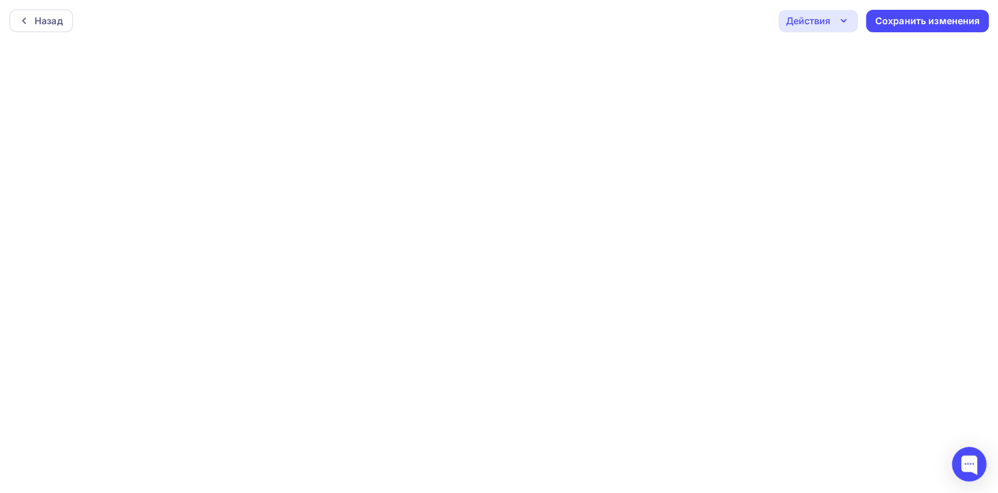
click at [841, 16] on icon "button" at bounding box center [844, 21] width 14 height 14
click at [23, 21] on icon at bounding box center [23, 21] width 3 height 6
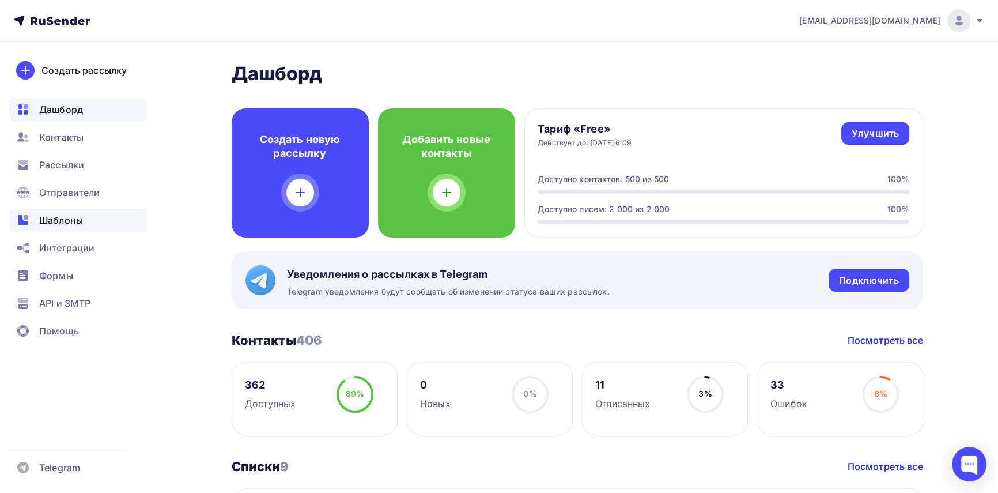
click at [56, 215] on span "Шаблоны" at bounding box center [61, 220] width 44 height 14
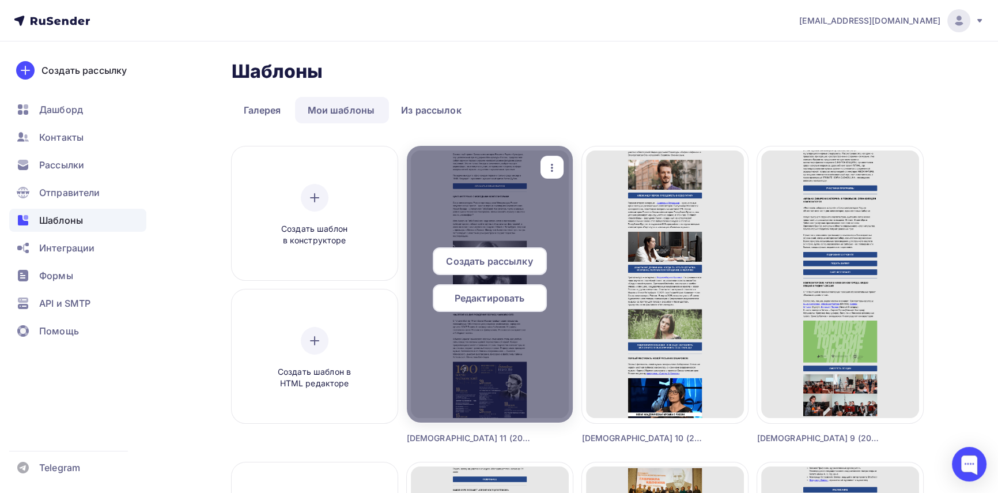
click at [502, 293] on span "Редактировать" at bounding box center [490, 298] width 70 height 14
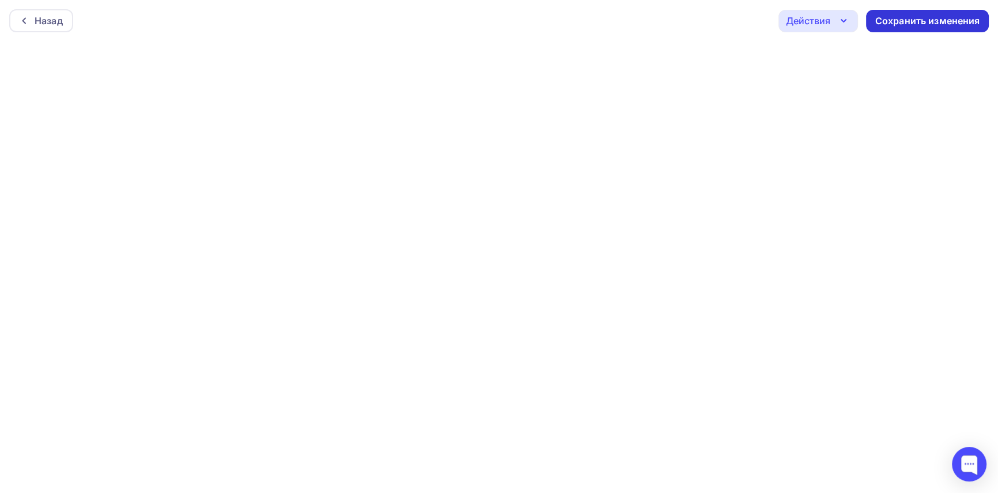
click at [909, 22] on div "Сохранить изменения" at bounding box center [928, 20] width 105 height 13
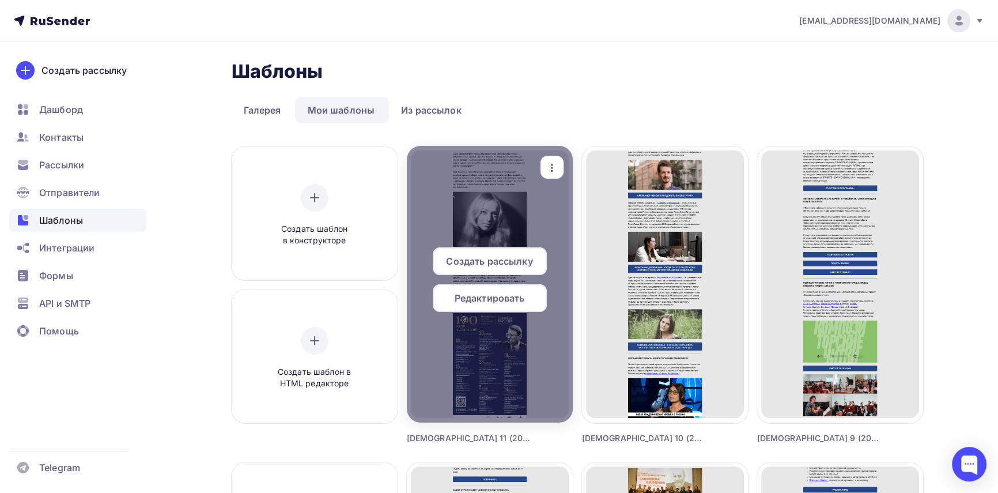
click at [514, 296] on span "Редактировать" at bounding box center [490, 298] width 70 height 14
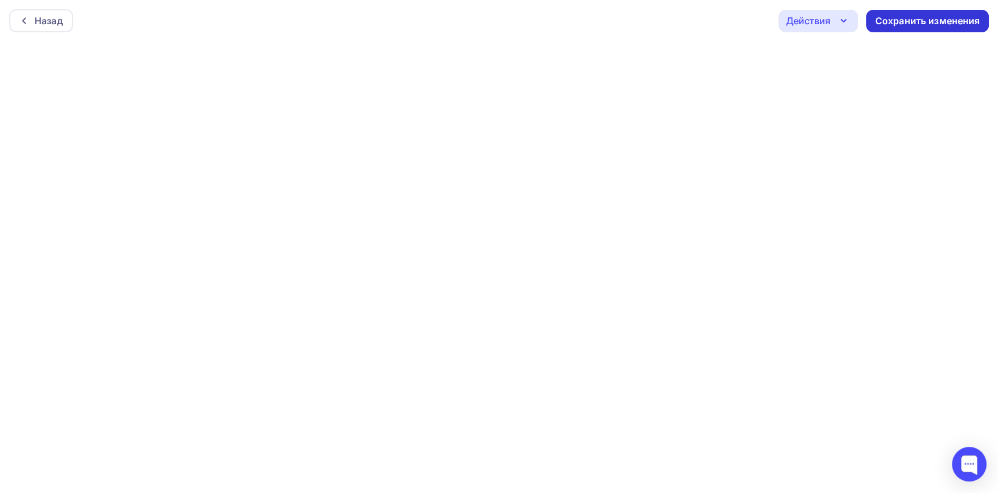
click at [892, 16] on div "Сохранить изменения" at bounding box center [928, 20] width 105 height 13
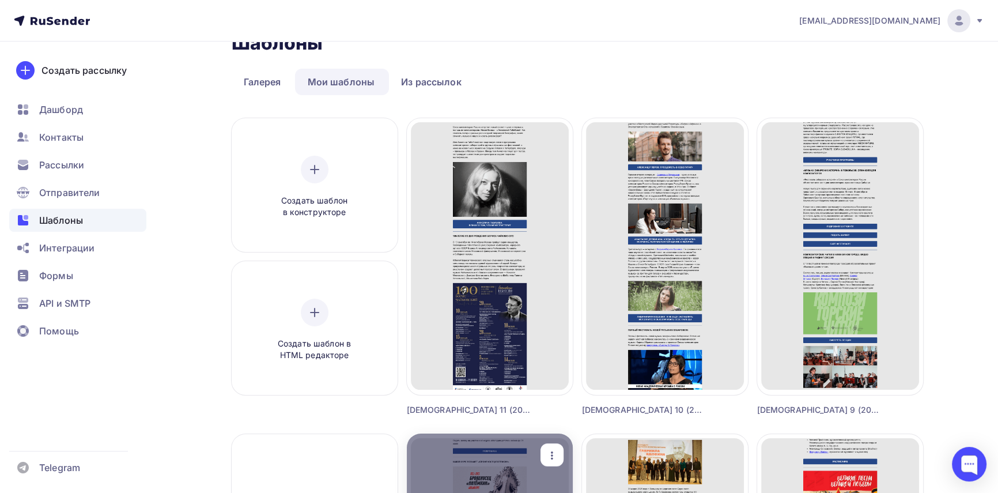
scroll to position [52, 0]
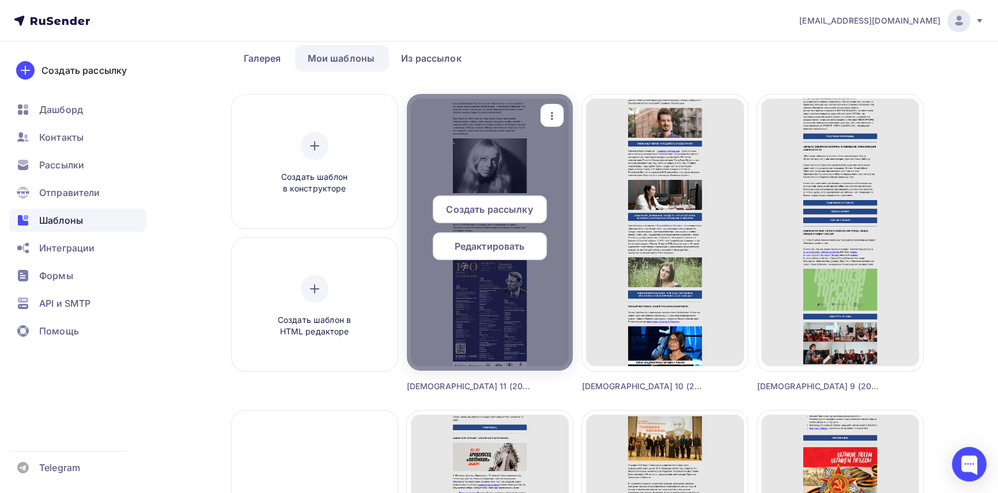
click at [474, 247] on span "Редактировать" at bounding box center [490, 246] width 70 height 14
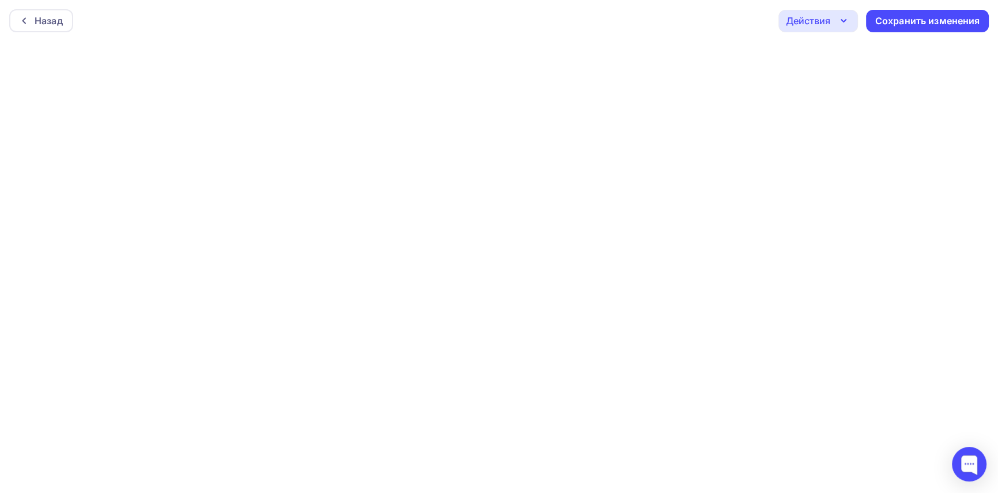
click at [846, 23] on icon "button" at bounding box center [844, 21] width 14 height 14
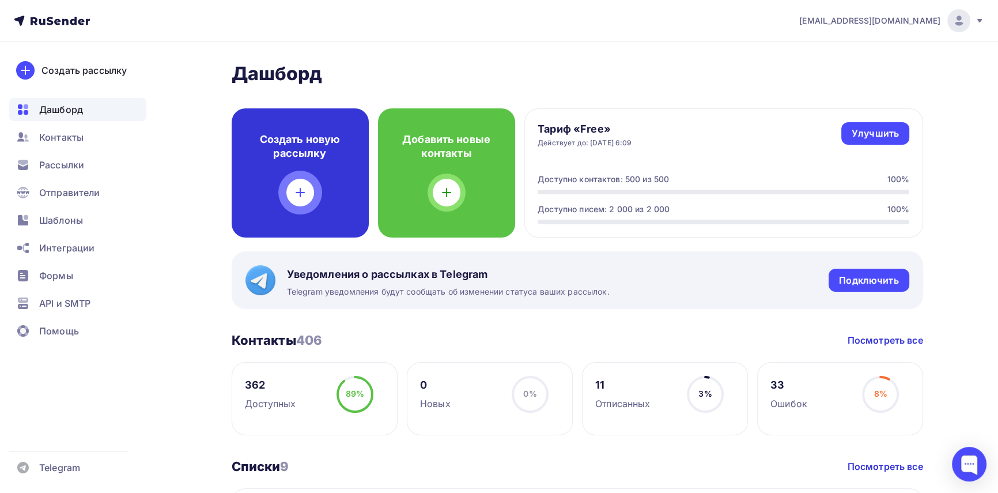
click at [295, 193] on icon at bounding box center [300, 193] width 14 height 14
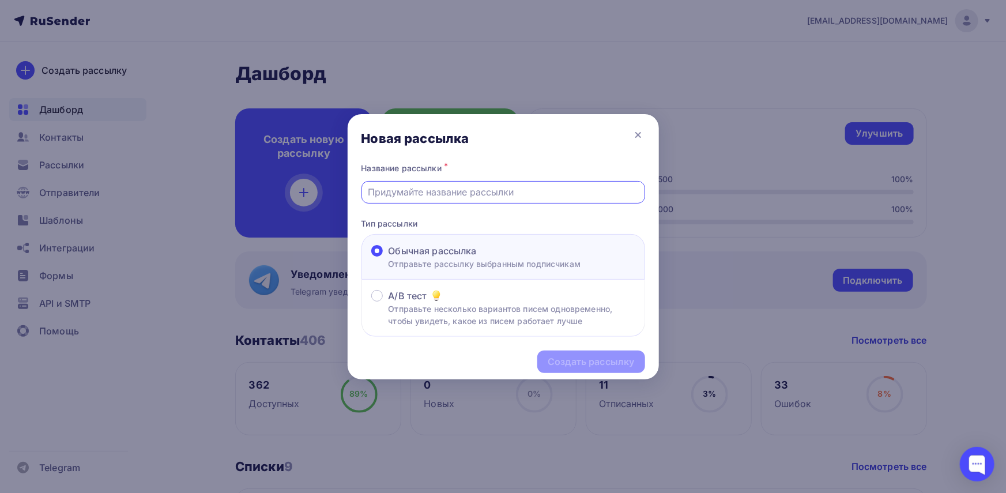
click at [479, 190] on input "text" at bounding box center [503, 192] width 270 height 14
click at [447, 189] on input "Дайджест 11 (2024)" at bounding box center [503, 192] width 270 height 14
type input "[DEMOGRAPHIC_DATA] 11 (2025)"
click at [588, 363] on div "Создать рассылку" at bounding box center [591, 361] width 86 height 13
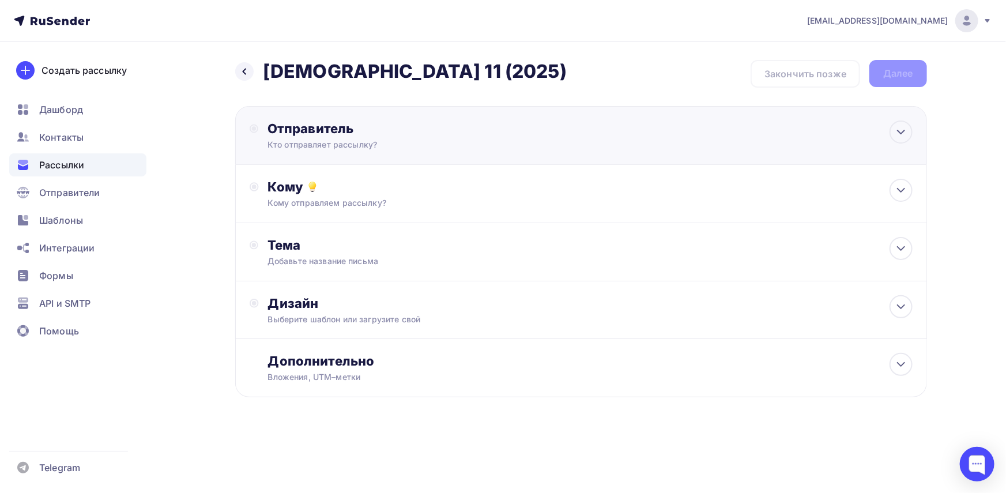
click at [443, 140] on div "Кто отправляет рассылку?" at bounding box center [379, 145] width 225 height 12
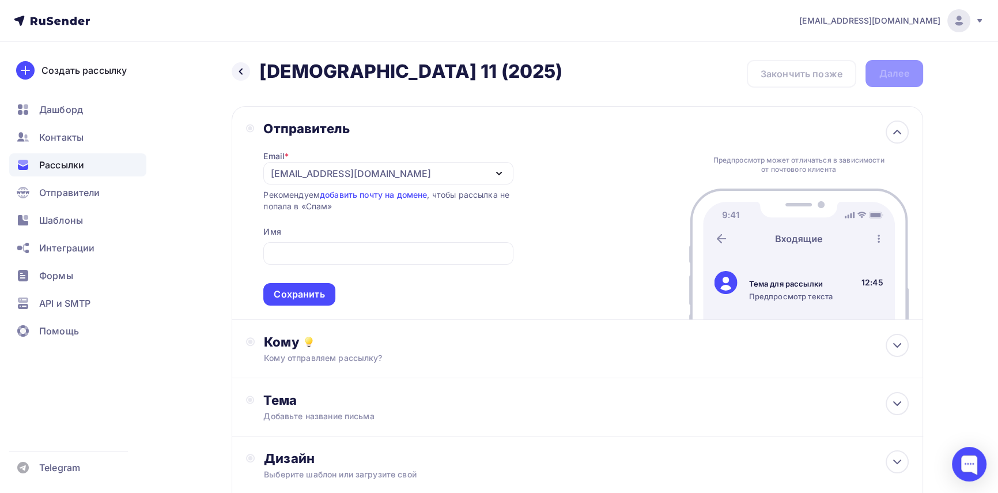
click at [486, 146] on div "Email * np@kmpztr.ru uc@unioncomposers.ru icomposer@unioncomposers.ru np@kmpztr…" at bounding box center [388, 221] width 250 height 169
click at [495, 169] on icon "button" at bounding box center [499, 174] width 14 height 14
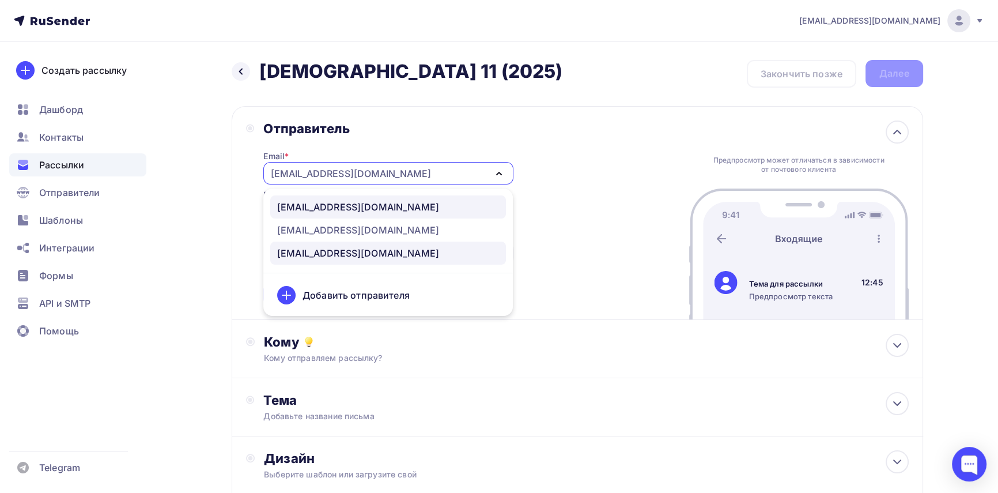
click at [353, 206] on div "uc@unioncomposers.ru" at bounding box center [358, 207] width 162 height 14
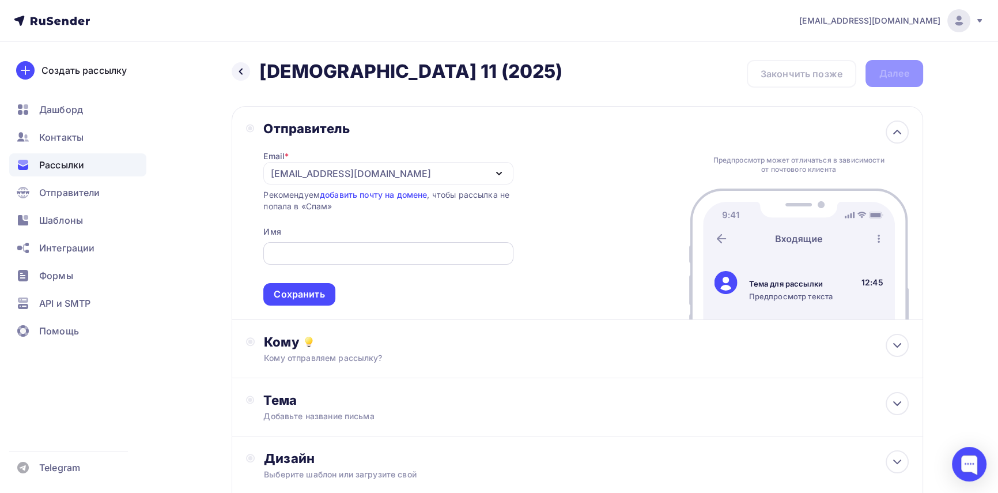
click at [319, 247] on input "text" at bounding box center [388, 254] width 236 height 14
type input "с"
type input "Союз композиторов России"
click at [311, 300] on div "Сохранить" at bounding box center [299, 294] width 51 height 13
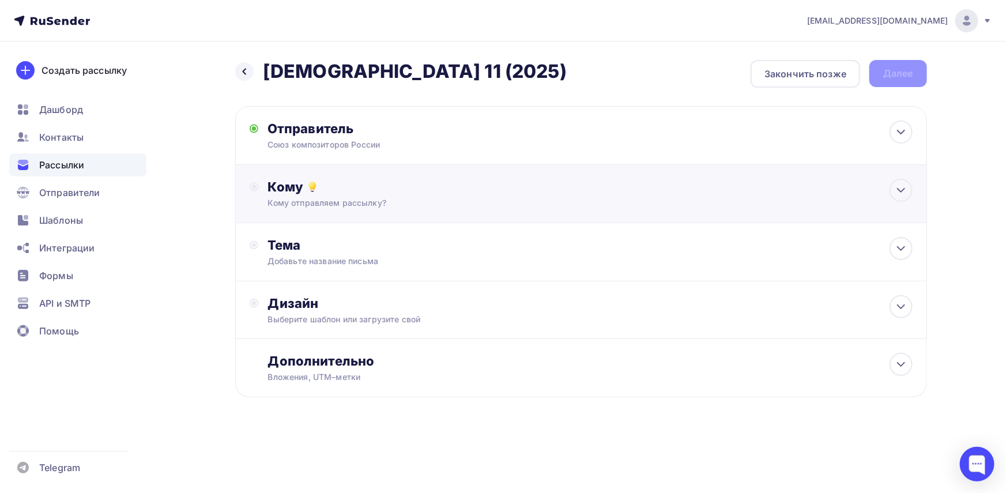
click at [329, 205] on div "Кому отправляем рассылку?" at bounding box center [558, 203] width 581 height 12
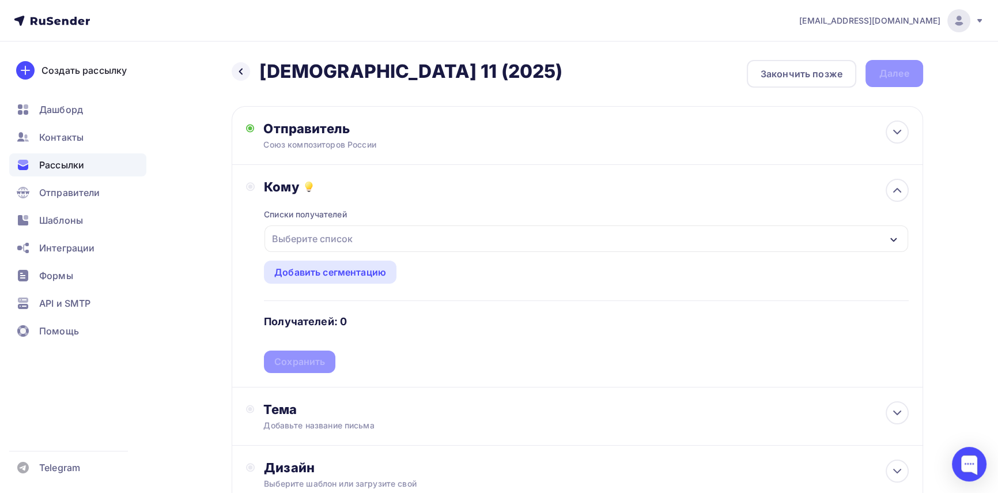
click at [323, 239] on div "Выберите список" at bounding box center [312, 238] width 90 height 21
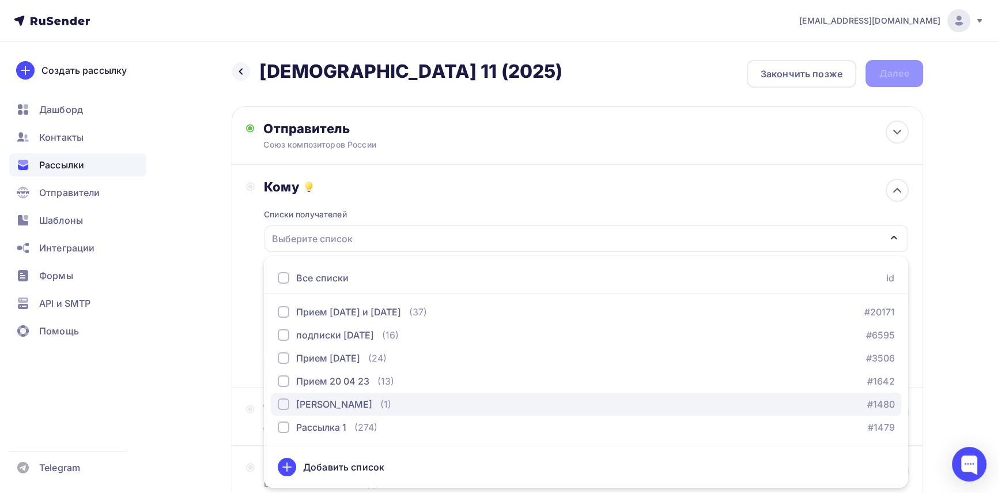
click at [307, 404] on div "[PERSON_NAME]" at bounding box center [334, 404] width 76 height 14
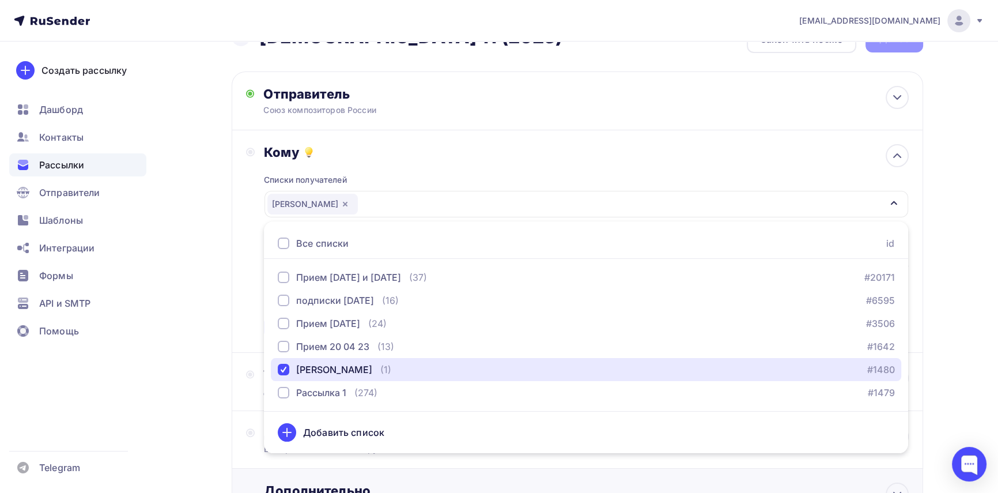
scroll to position [104, 0]
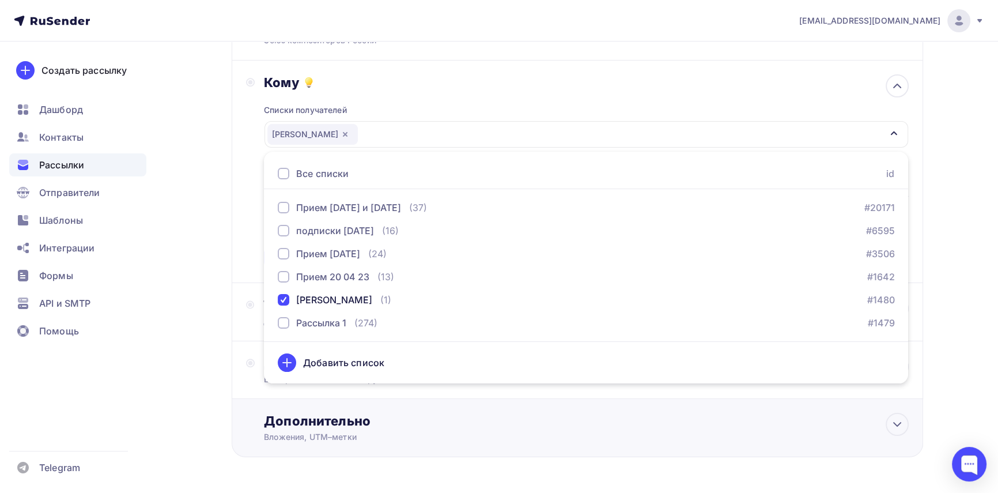
click at [506, 417] on div "Дополнительно" at bounding box center [586, 421] width 645 height 16
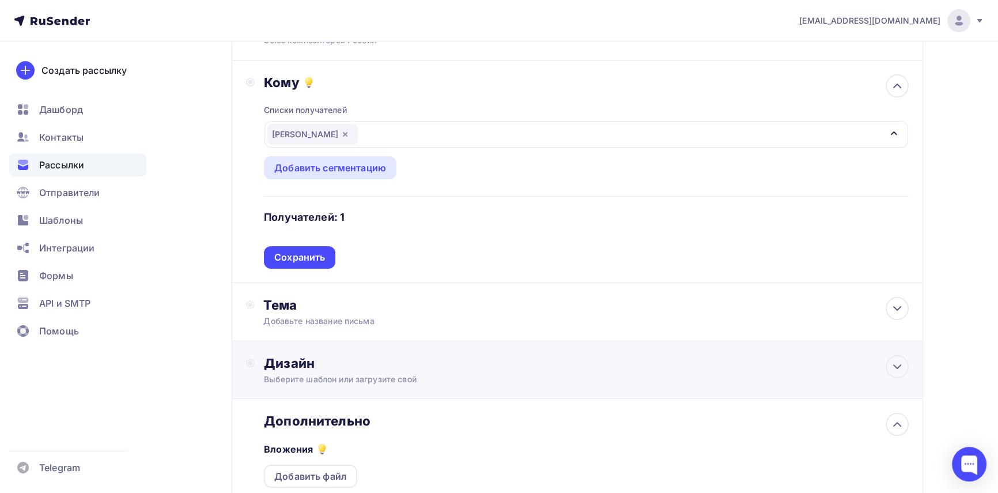
scroll to position [0, 0]
click at [292, 259] on div "Сохранить" at bounding box center [299, 257] width 51 height 13
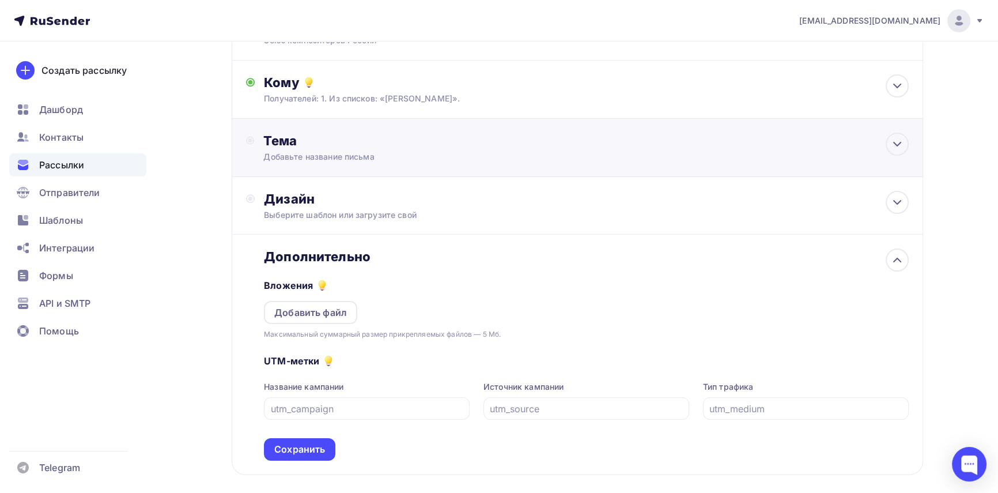
click at [399, 158] on div "Добавьте название письма" at bounding box center [365, 157] width 205 height 12
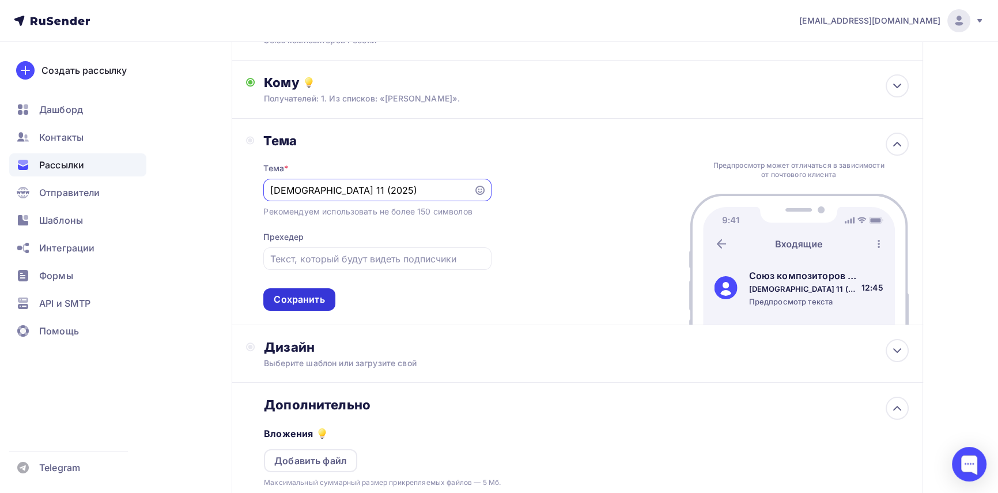
type input "[DEMOGRAPHIC_DATA] 11 (2025)"
click at [306, 299] on div "Сохранить" at bounding box center [299, 299] width 51 height 13
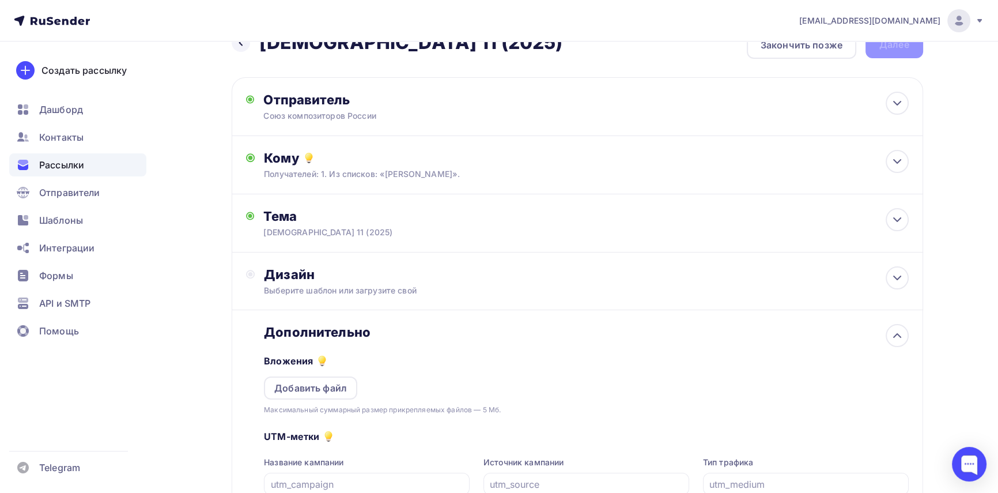
scroll to position [52, 0]
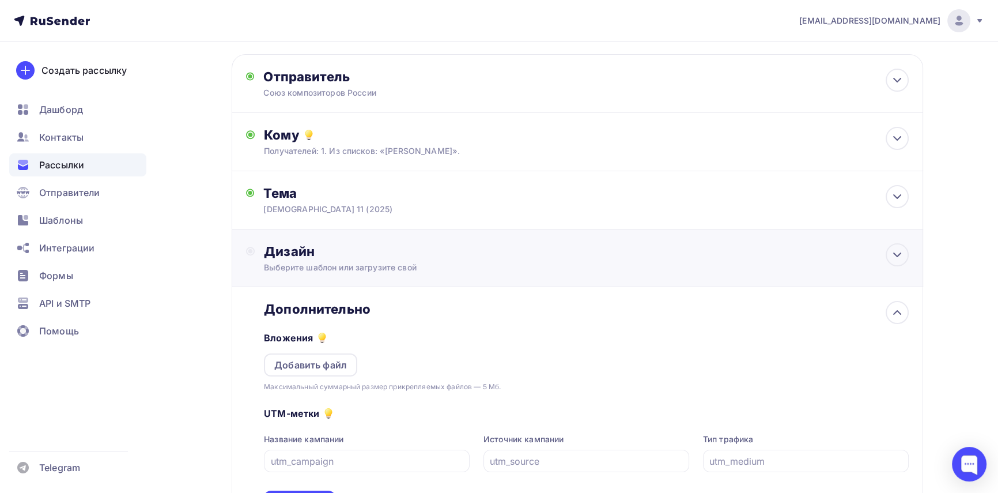
click at [378, 269] on div "Выберите шаблон или загрузите свой" at bounding box center [554, 268] width 581 height 12
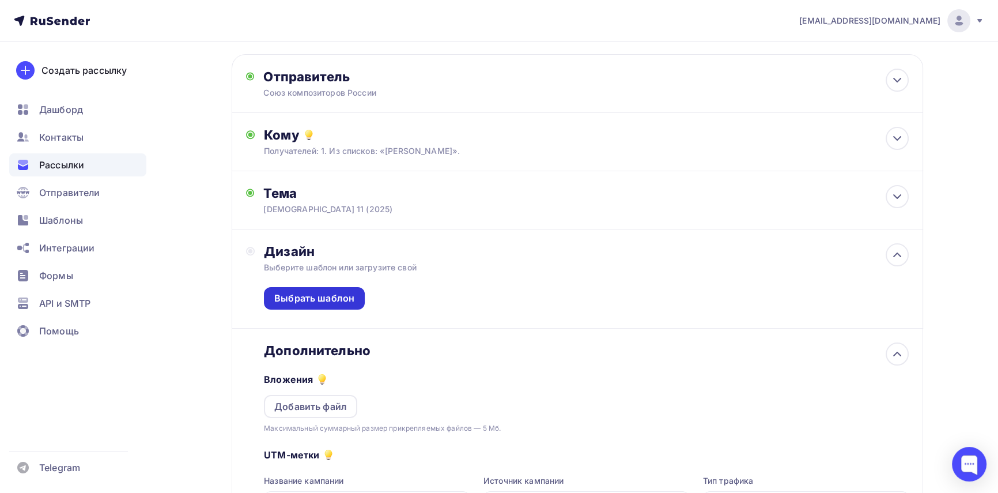
click at [334, 300] on div "Выбрать шаблон" at bounding box center [314, 298] width 80 height 13
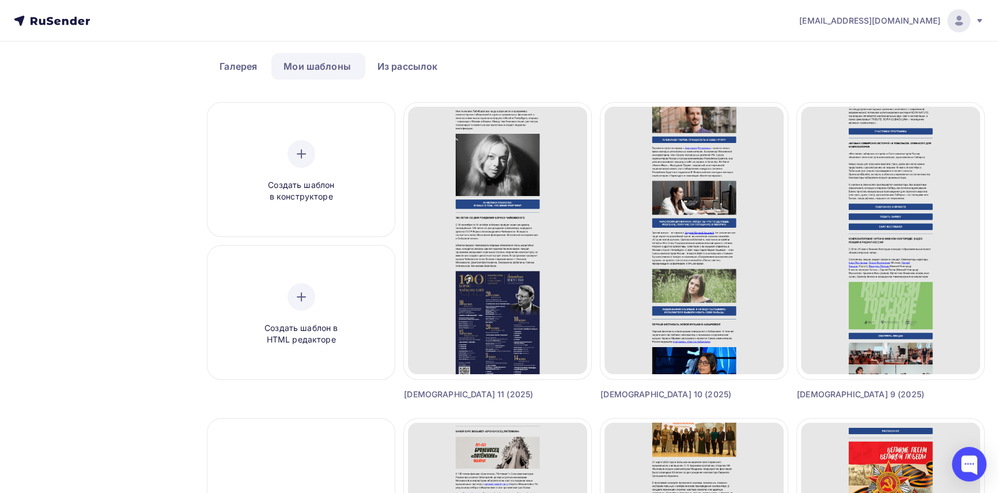
scroll to position [104, 0]
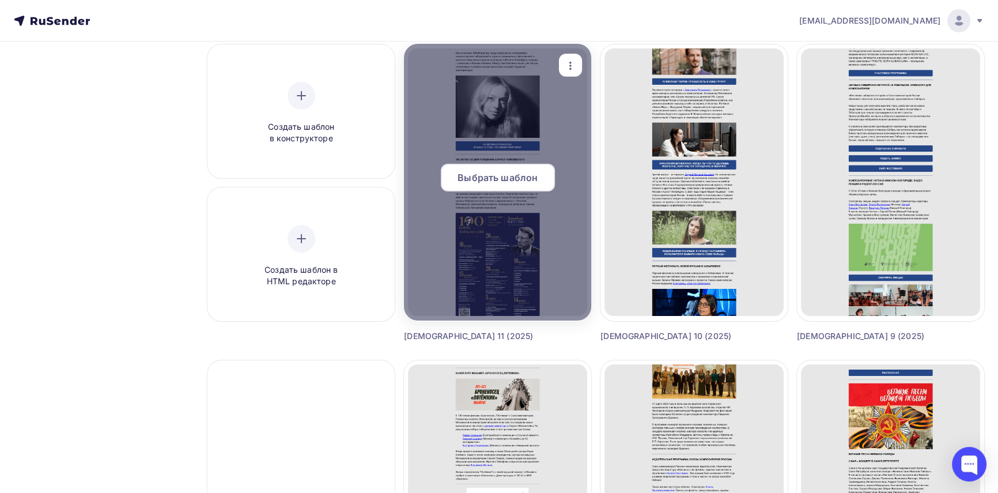
click at [501, 178] on span "Выбрать шаблон" at bounding box center [498, 178] width 80 height 14
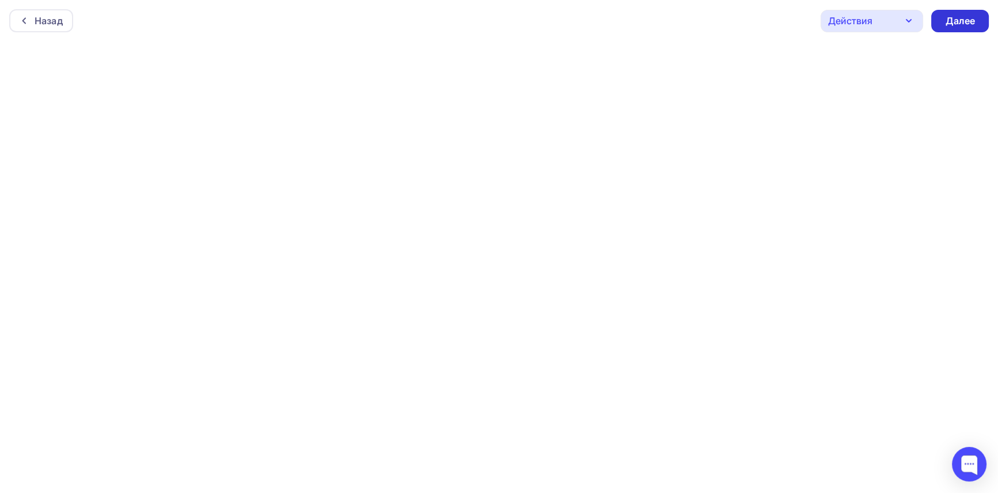
click at [956, 21] on div "Далее" at bounding box center [960, 20] width 30 height 13
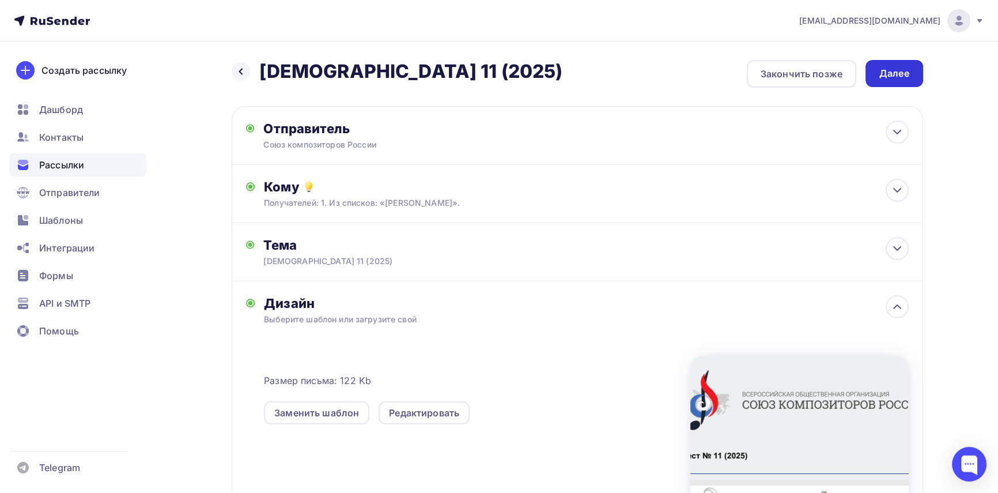
click at [899, 69] on div "Далее" at bounding box center [895, 73] width 30 height 13
